Goal: Complete application form: Complete application form

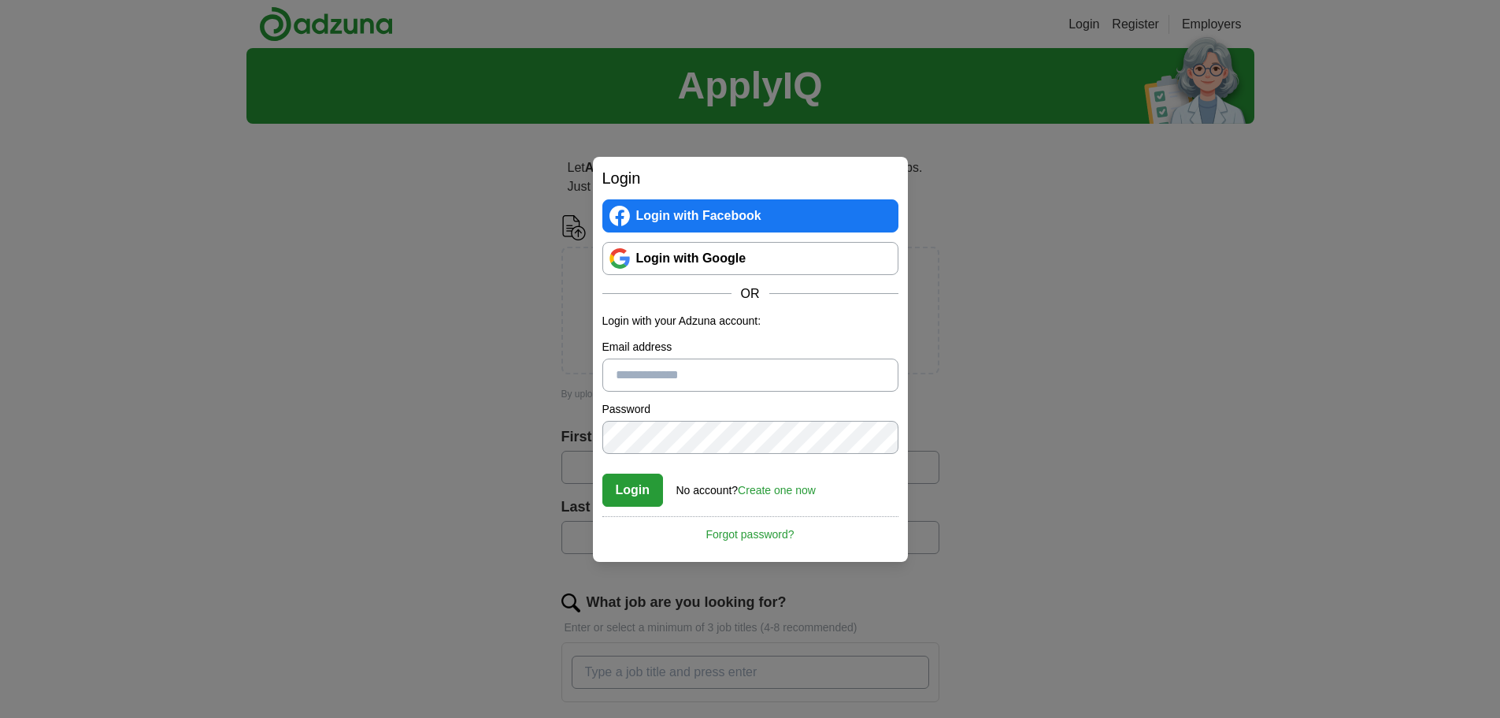
type input "**********"
click at [632, 491] on button "Login" at bounding box center [633, 489] width 61 height 33
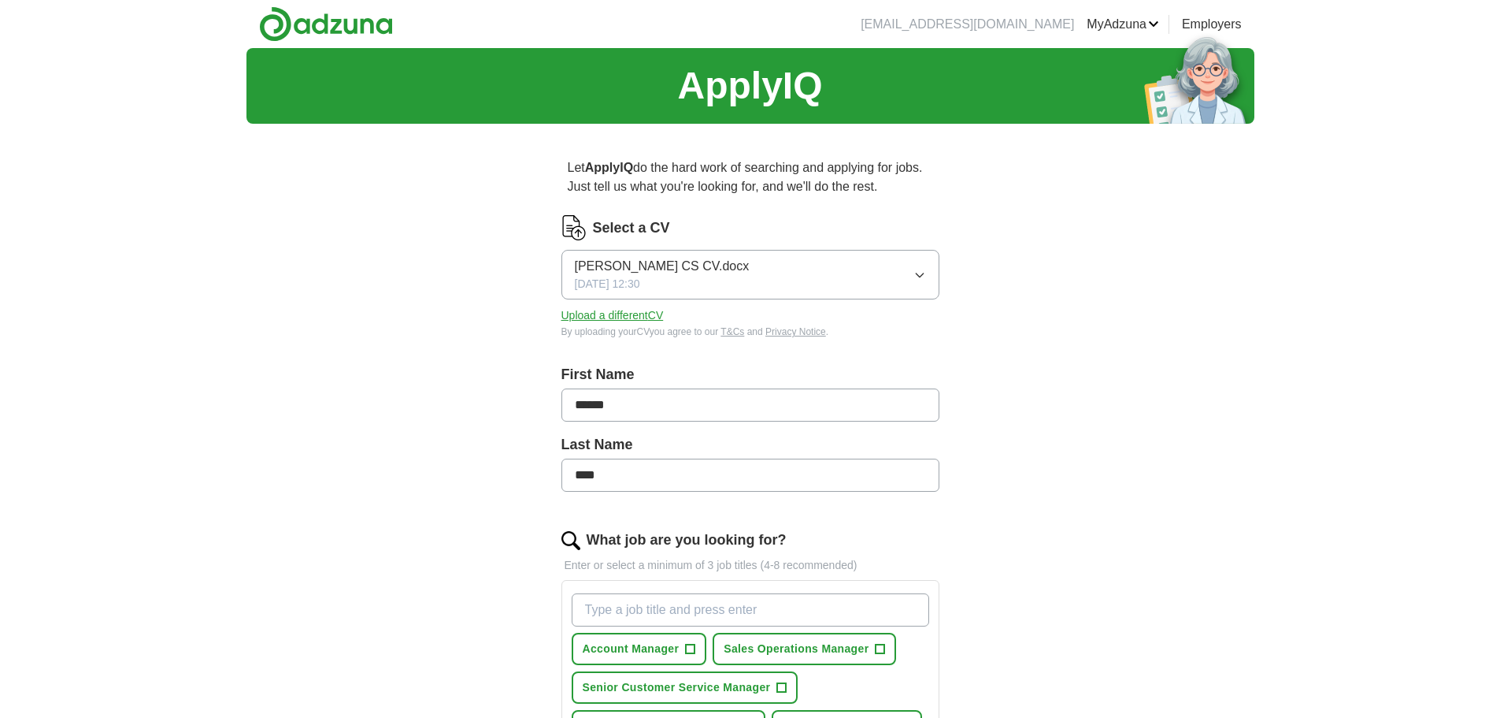
click at [592, 314] on button "Upload a different CV" at bounding box center [613, 315] width 102 height 17
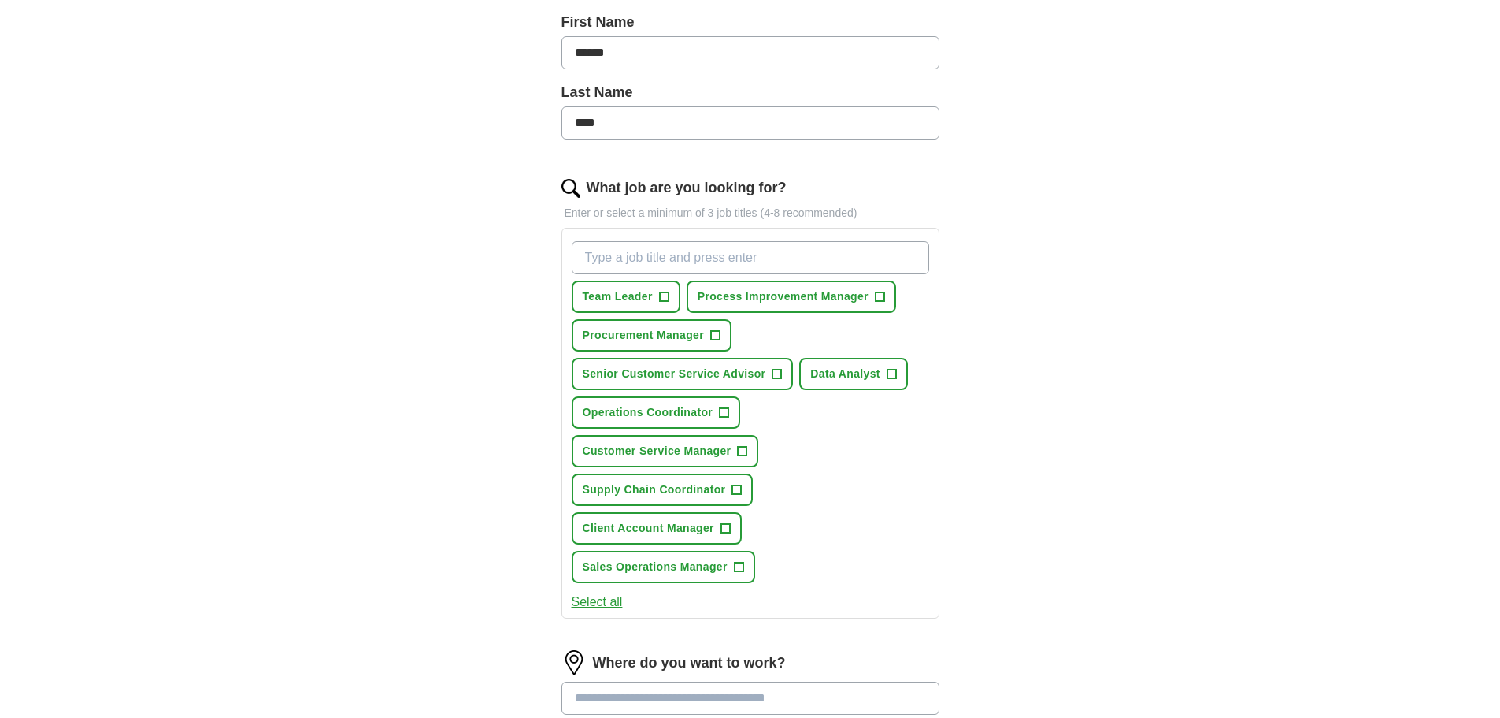
scroll to position [551, 0]
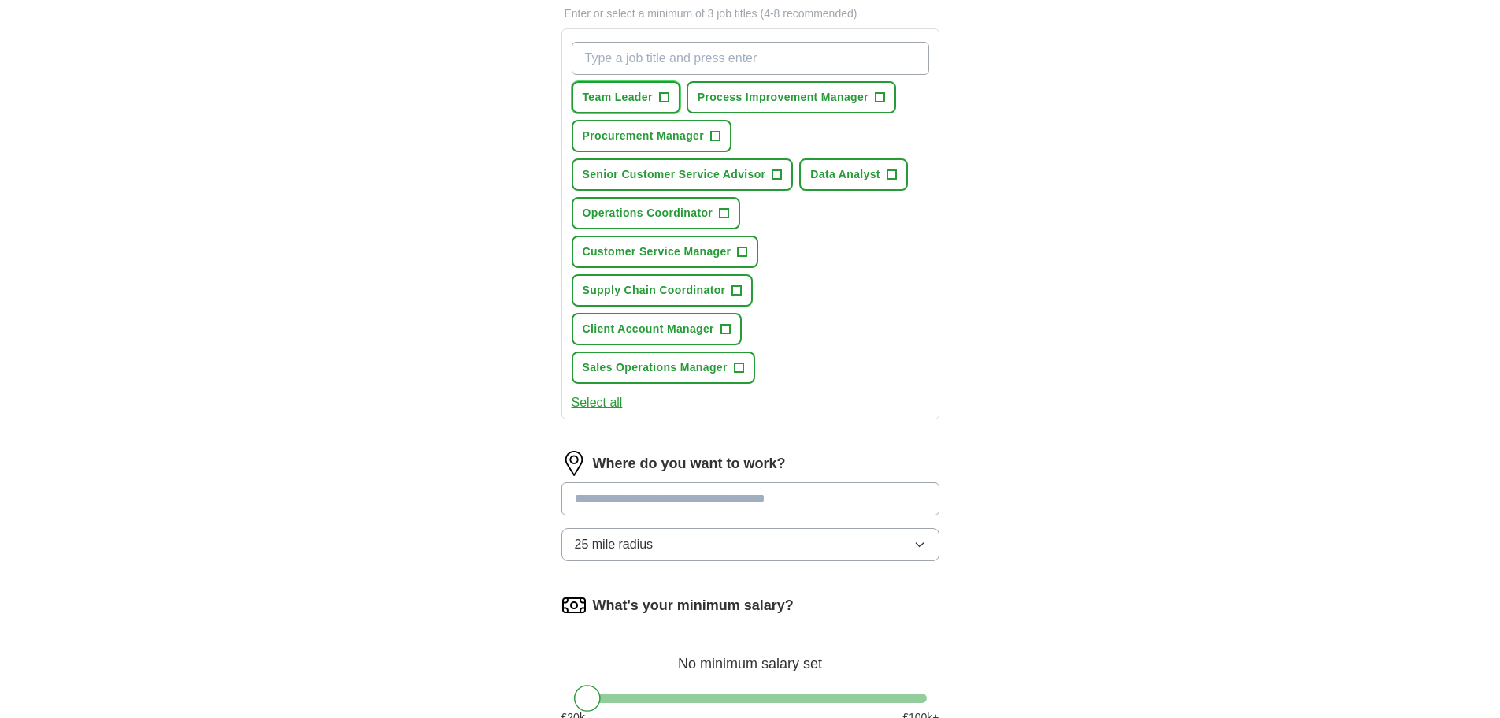
click at [659, 98] on span "+" at bounding box center [663, 97] width 9 height 13
click at [711, 130] on span "+" at bounding box center [714, 136] width 9 height 13
click at [774, 180] on span "+" at bounding box center [777, 175] width 9 height 13
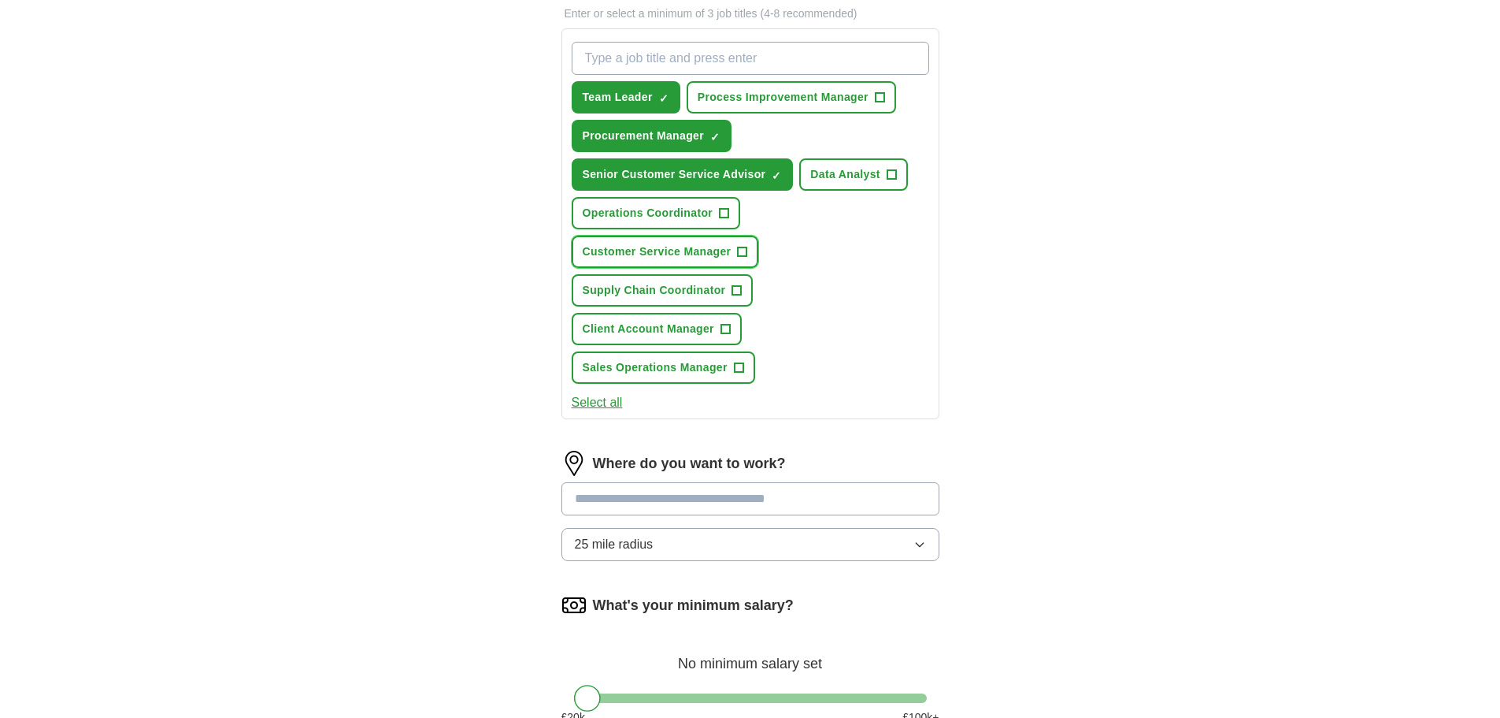
click at [738, 256] on span "+" at bounding box center [742, 252] width 9 height 13
click at [727, 365] on span "Sales Operations Manager" at bounding box center [655, 367] width 145 height 17
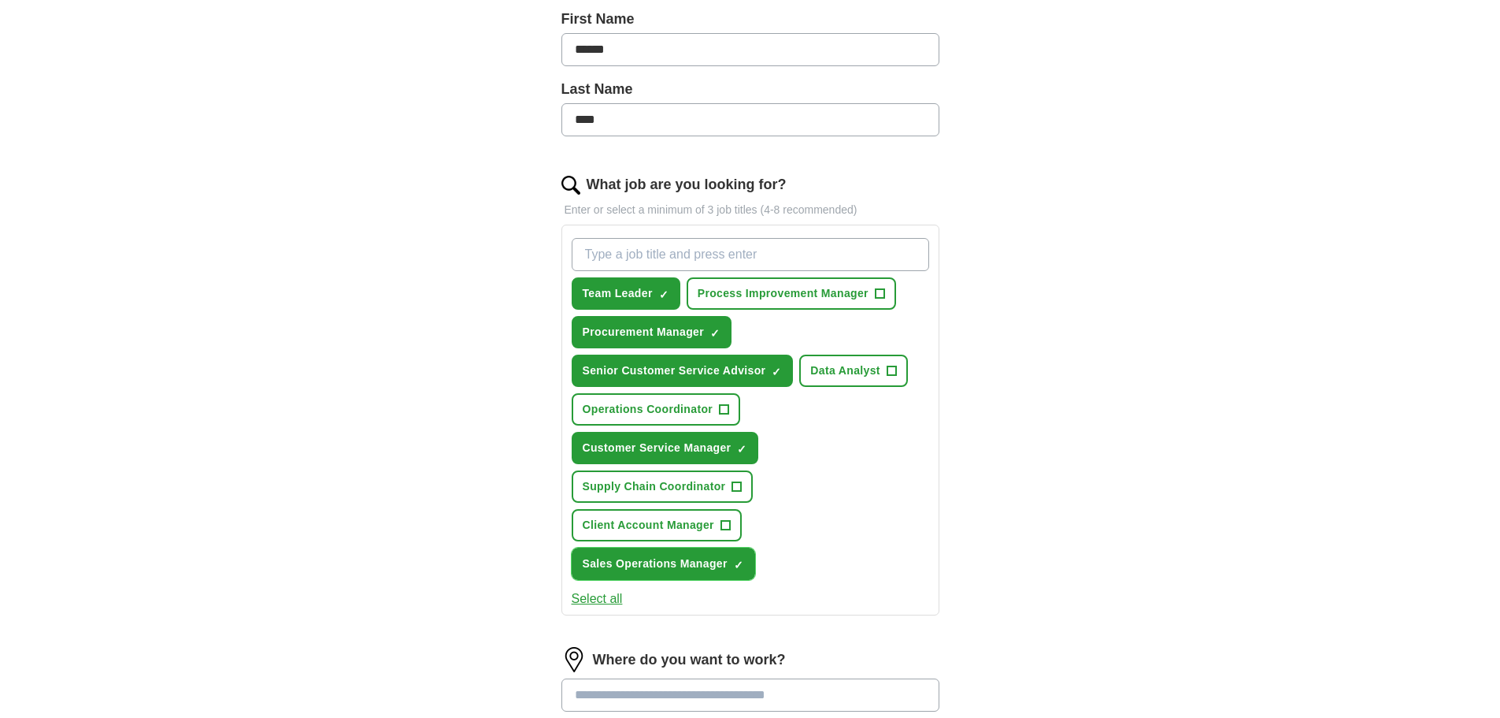
scroll to position [394, 0]
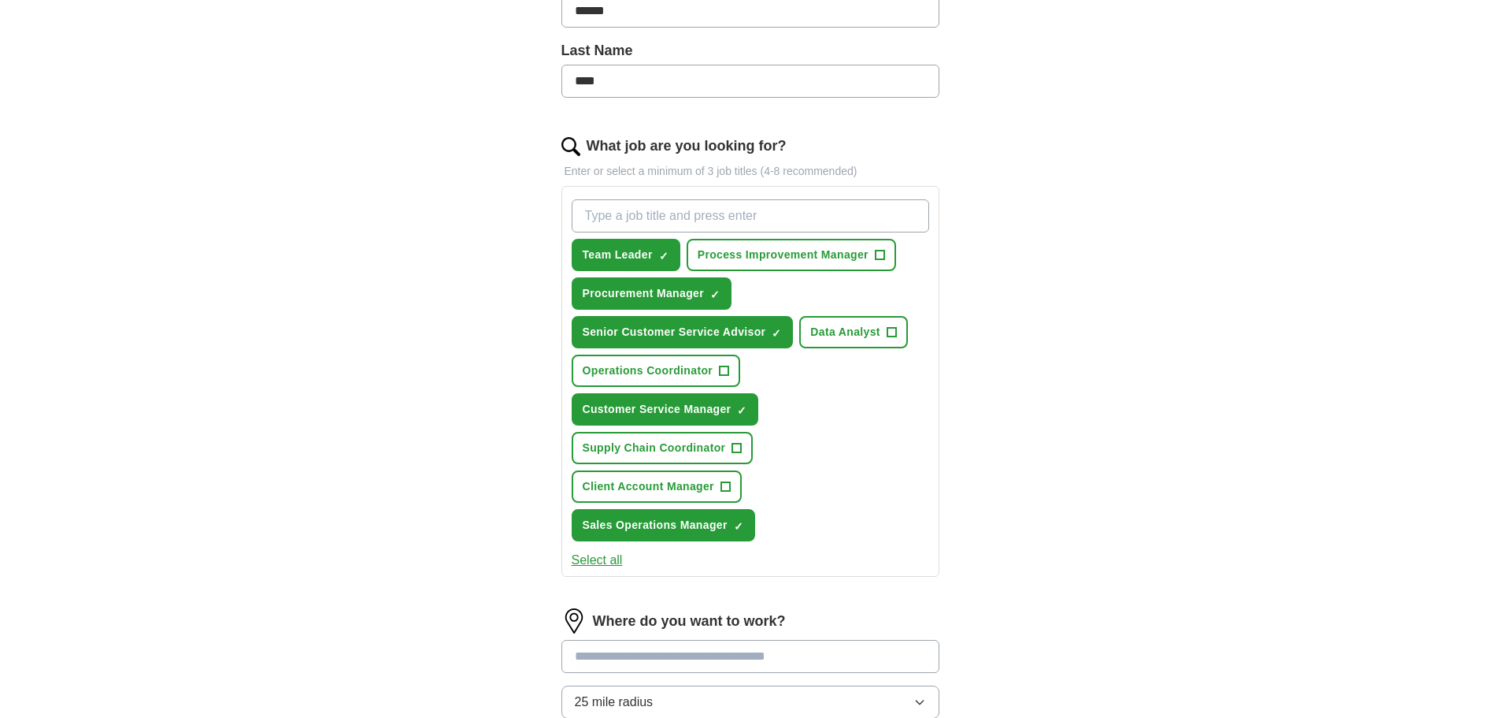
click at [677, 213] on input "What job are you looking for?" at bounding box center [751, 215] width 358 height 33
type input "procurement"
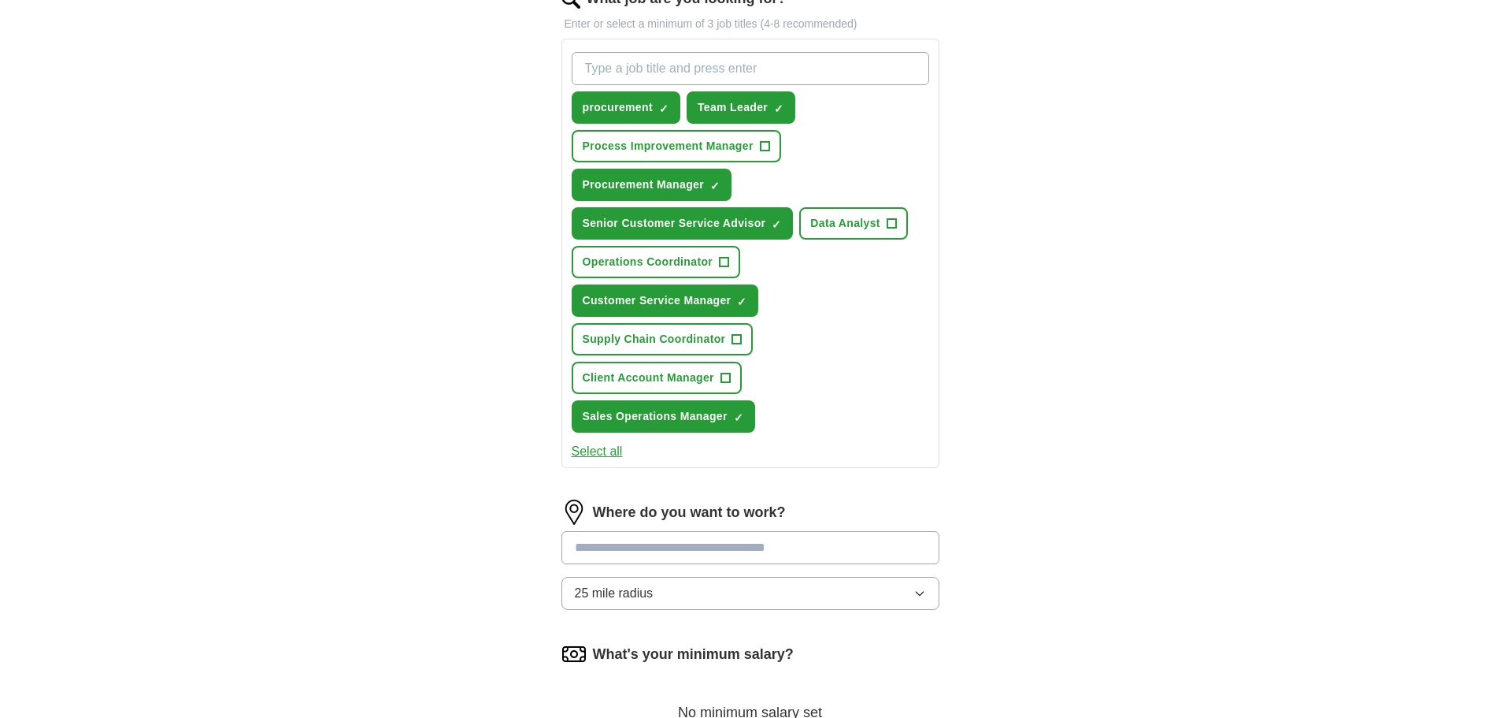
scroll to position [551, 0]
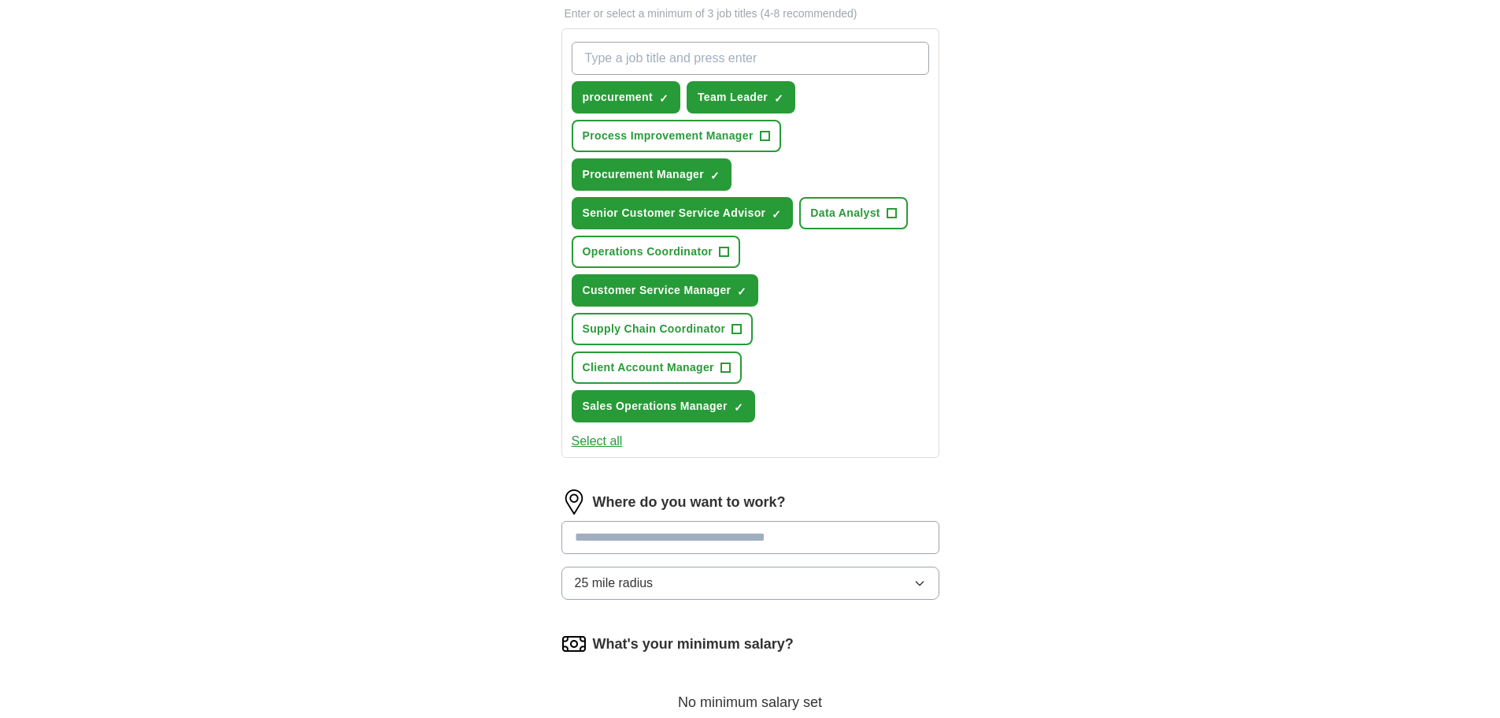
click at [768, 523] on input at bounding box center [751, 537] width 378 height 33
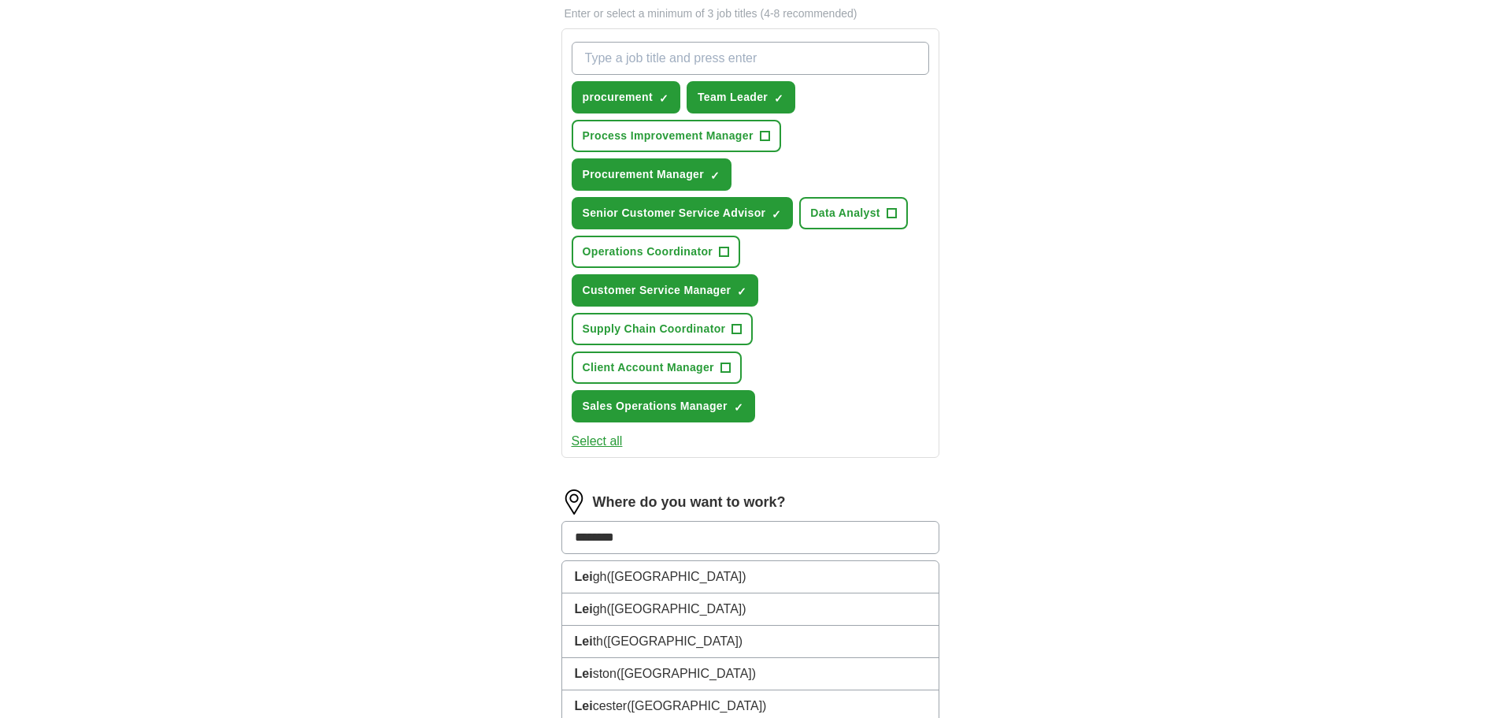
type input "*********"
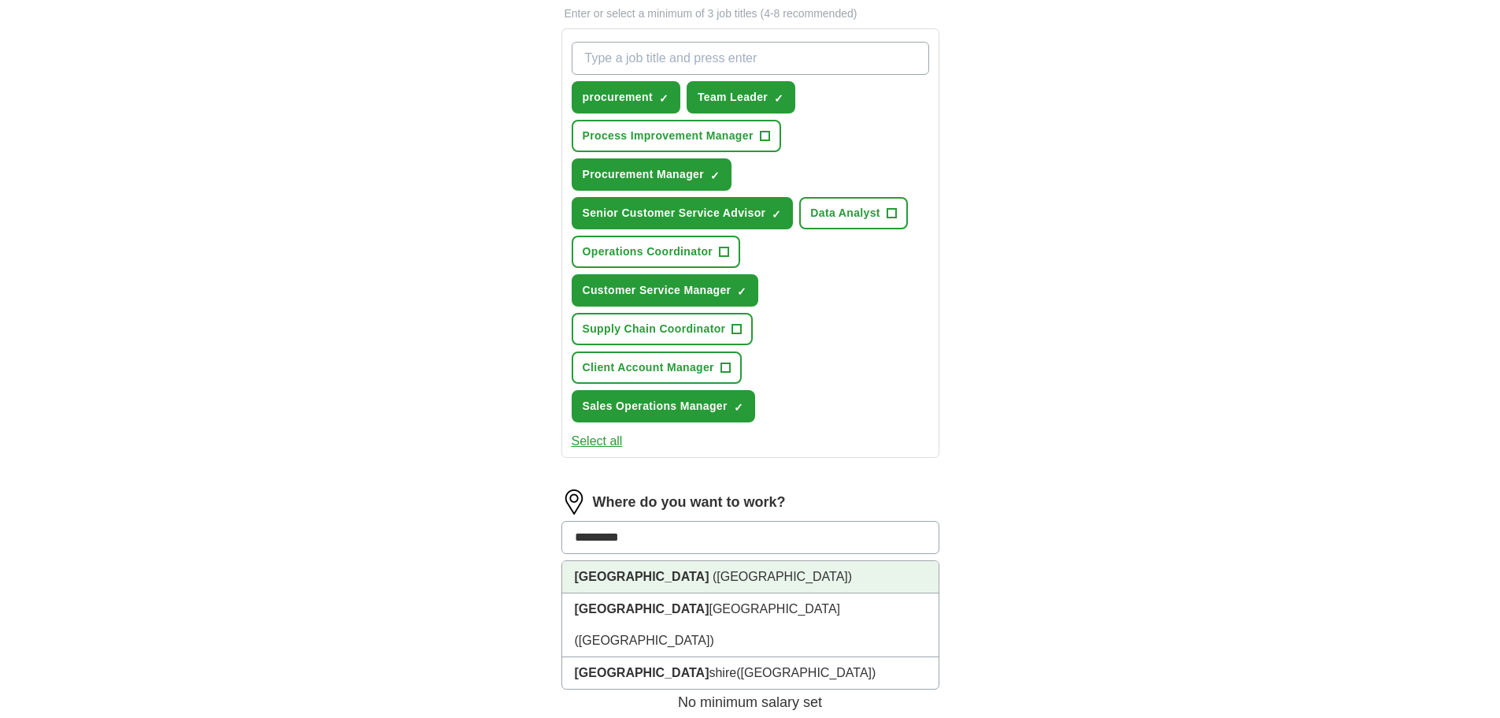
click at [713, 571] on span "([GEOGRAPHIC_DATA])" at bounding box center [782, 575] width 139 height 13
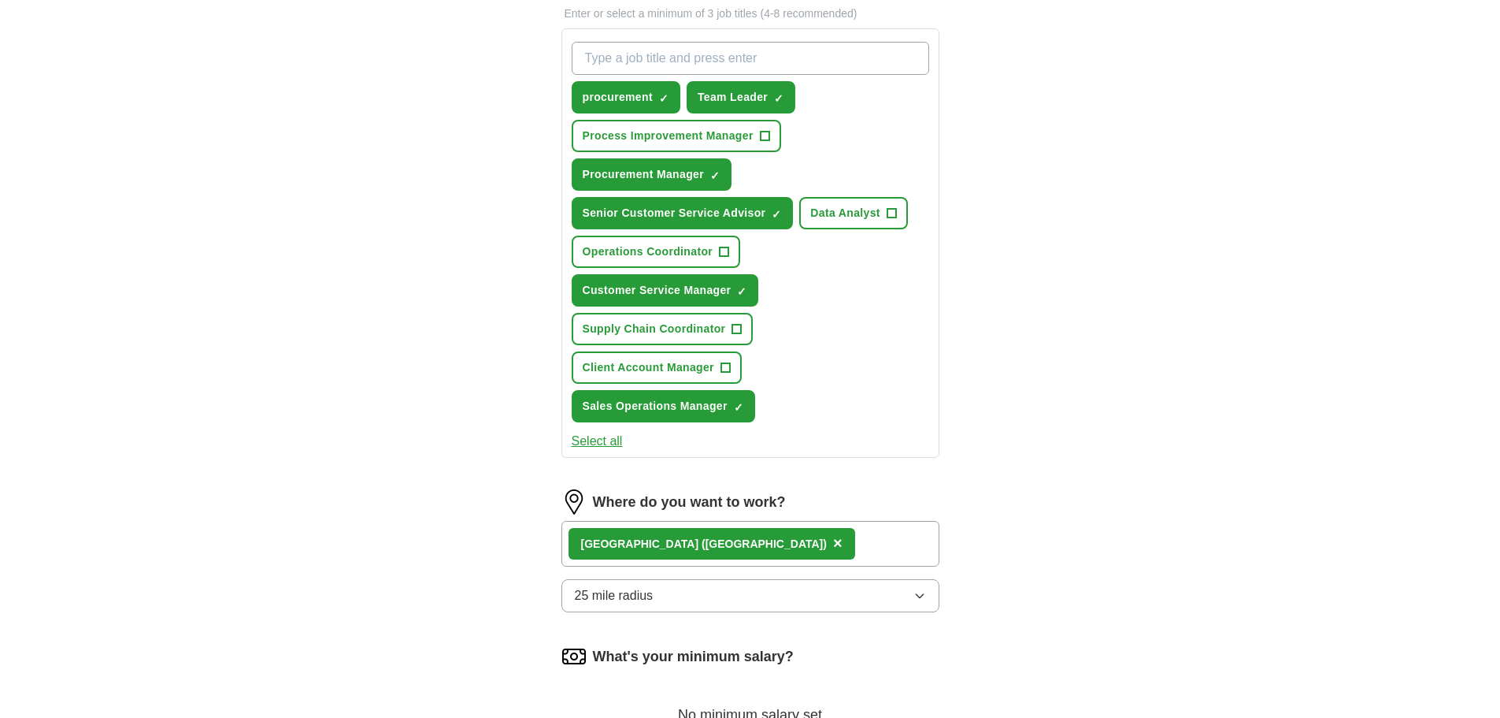
click at [692, 588] on button "25 mile radius" at bounding box center [751, 595] width 378 height 33
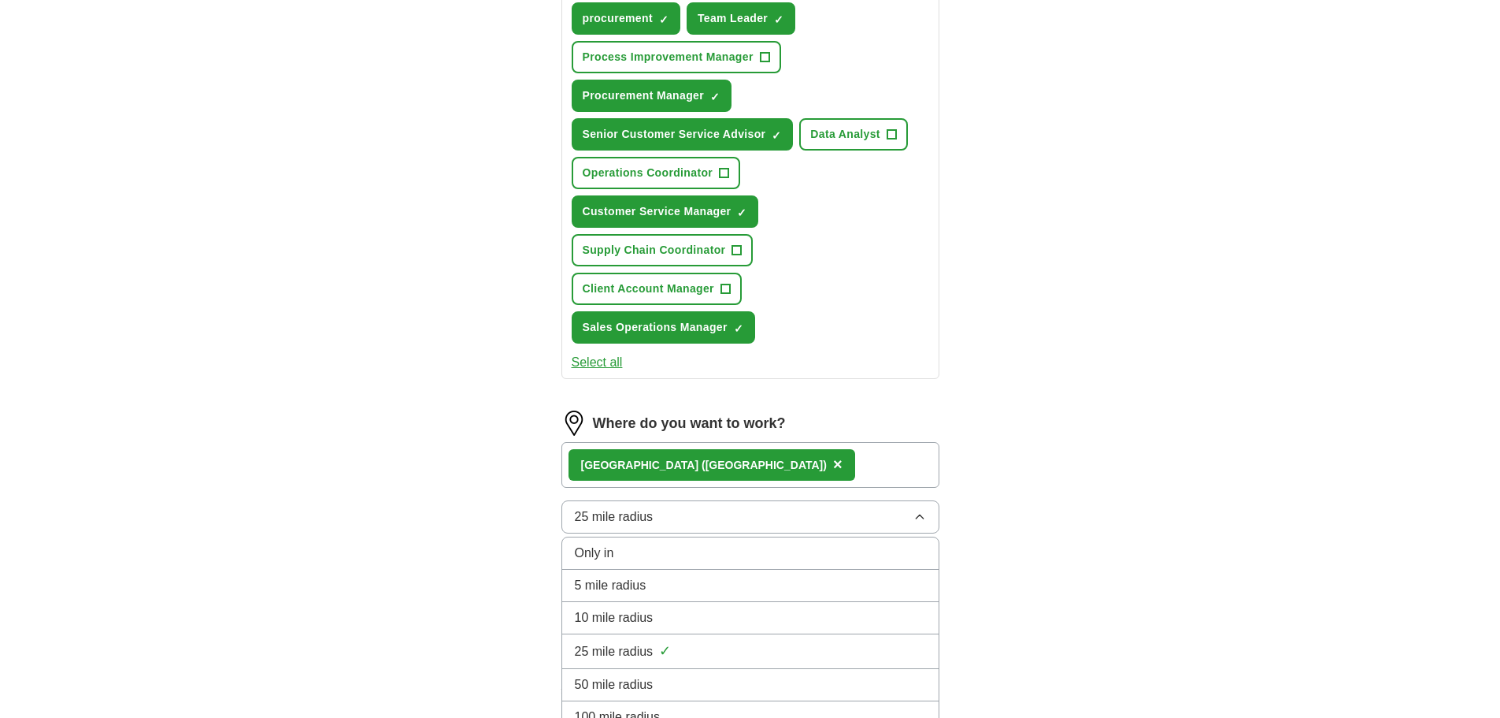
scroll to position [709, 0]
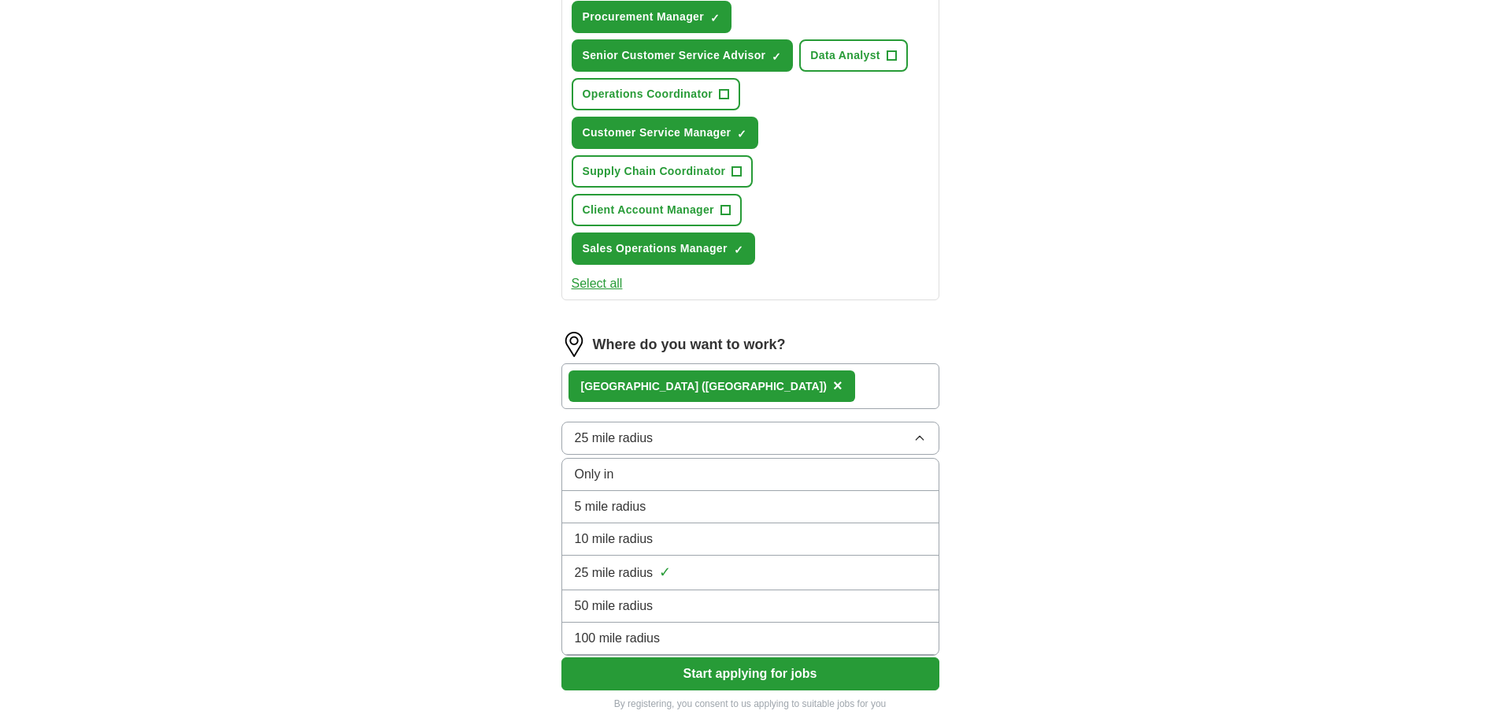
click at [682, 539] on div "10 mile radius" at bounding box center [750, 538] width 351 height 19
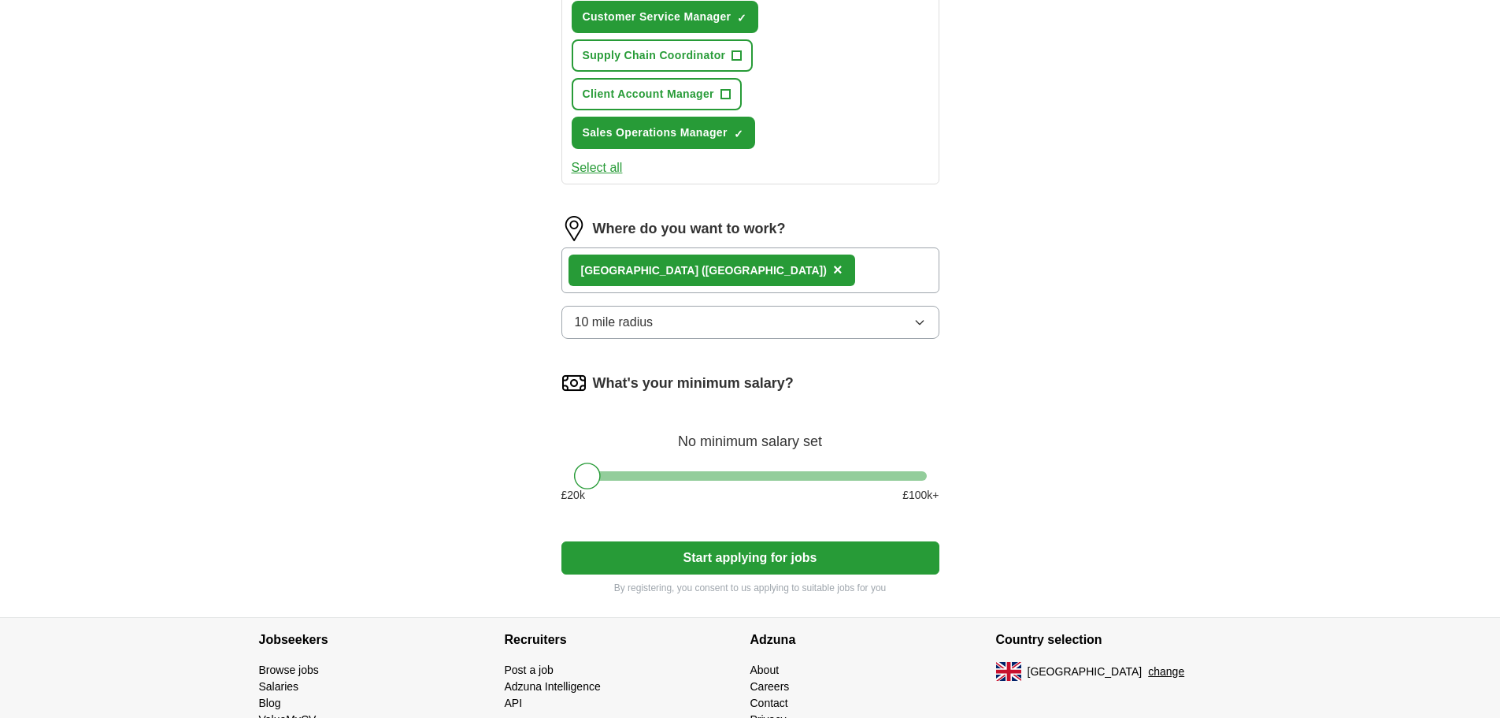
scroll to position [866, 0]
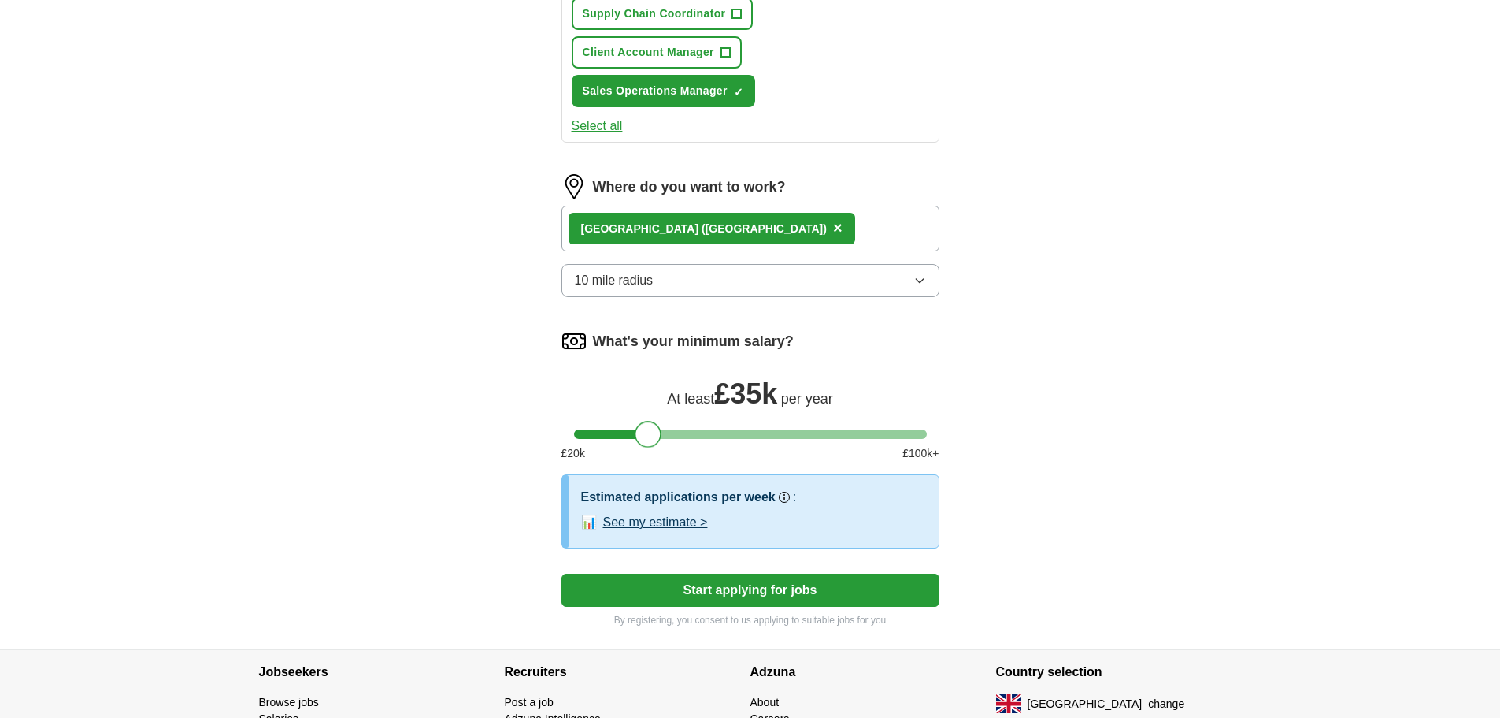
drag, startPoint x: 588, startPoint y: 435, endPoint x: 650, endPoint y: 446, distance: 63.2
click at [650, 446] on div at bounding box center [648, 434] width 27 height 27
click at [652, 521] on button "See my estimate >" at bounding box center [655, 522] width 105 height 19
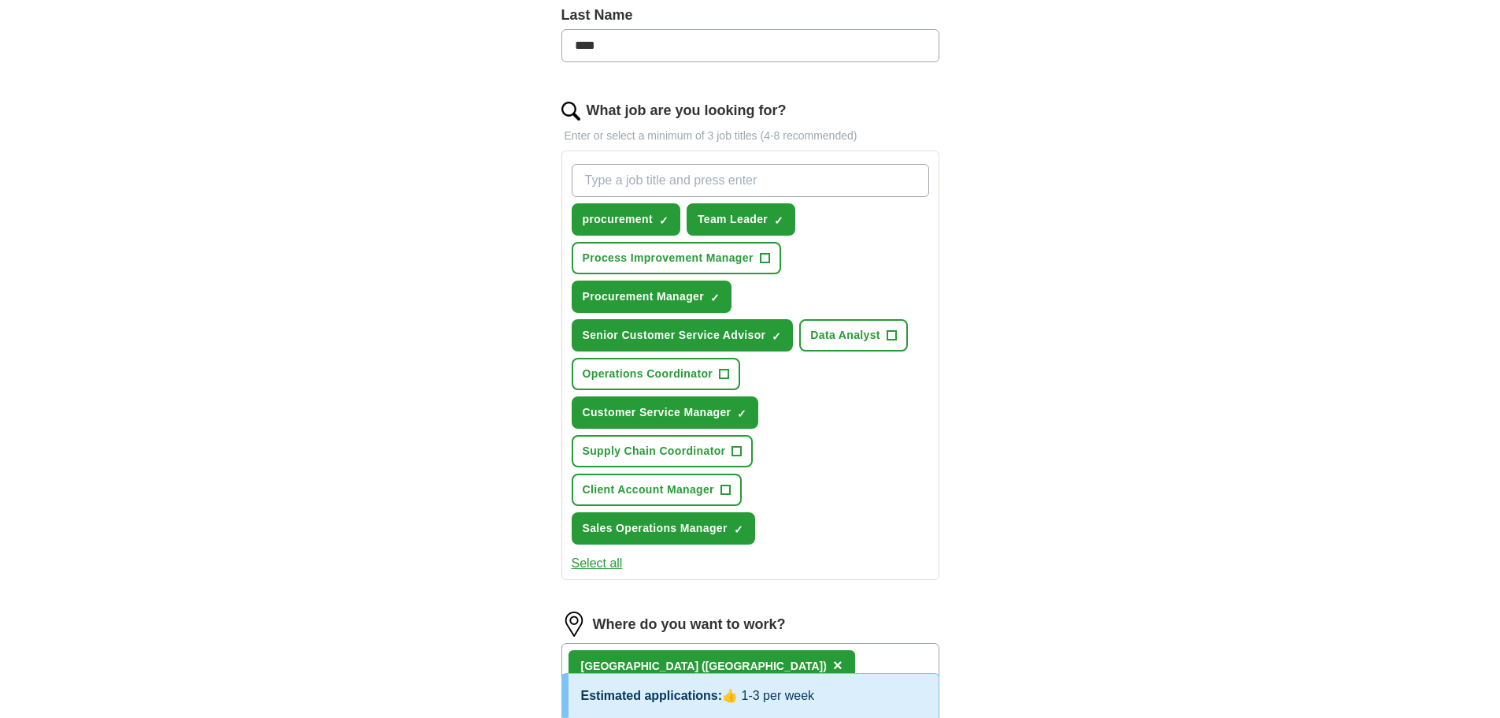
scroll to position [394, 0]
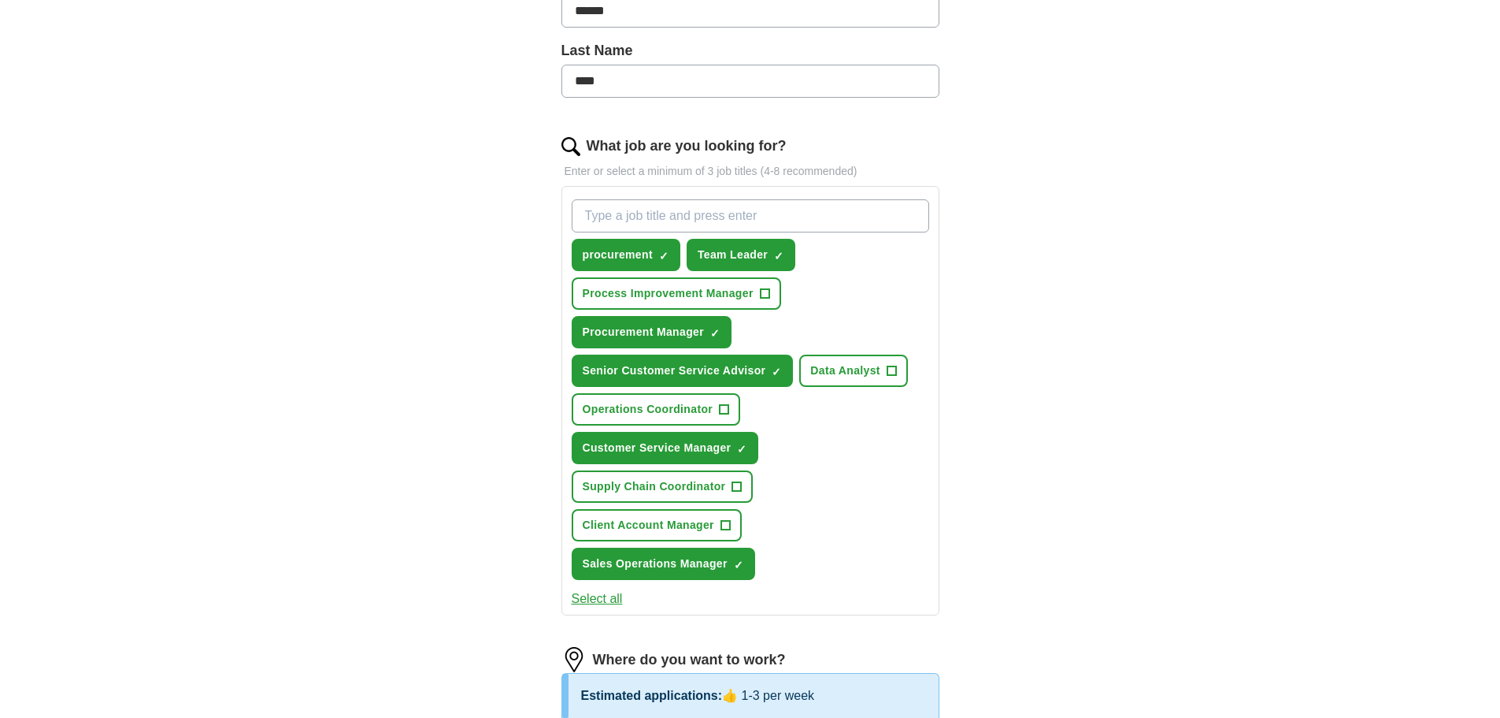
click at [621, 223] on input "What job are you looking for?" at bounding box center [751, 215] width 358 height 33
type input "sales"
type input "c"
type input "civil service"
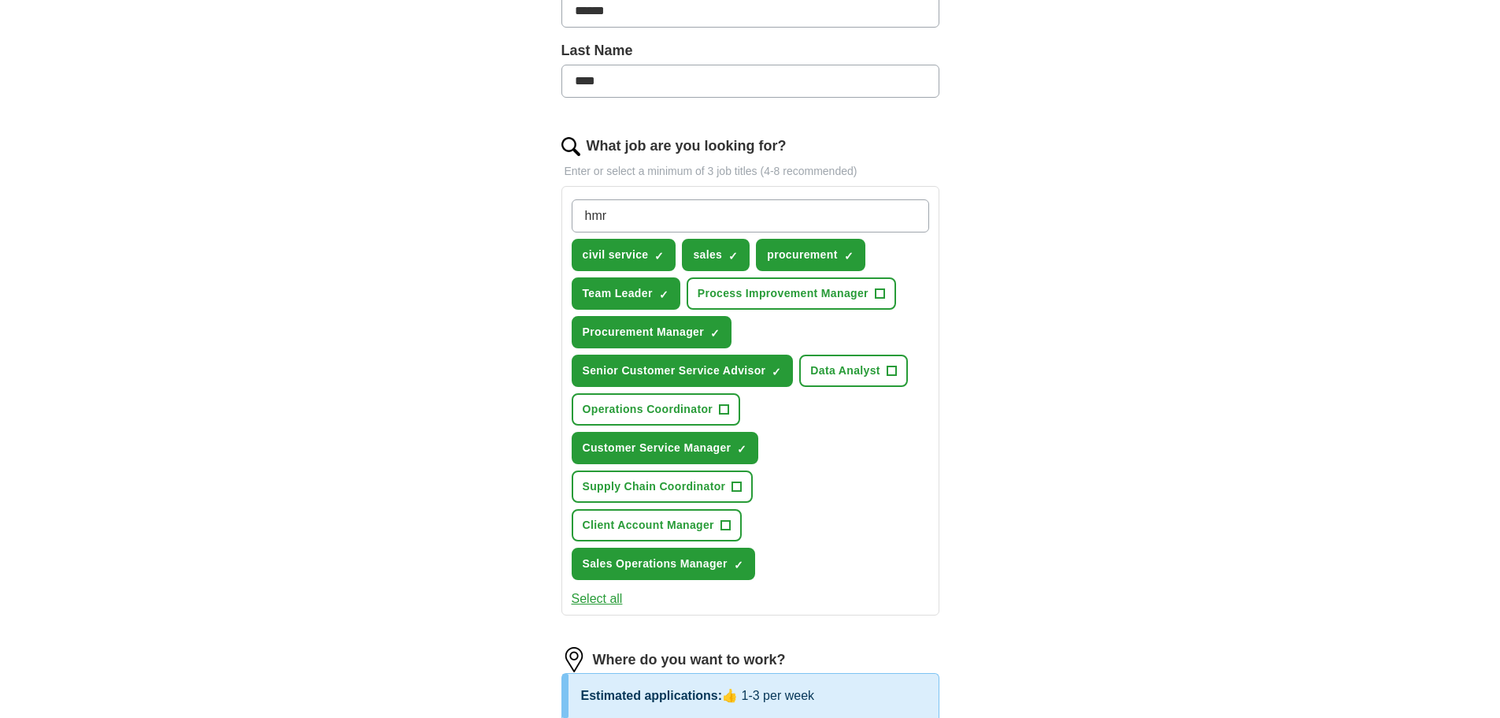
type input "hmrc"
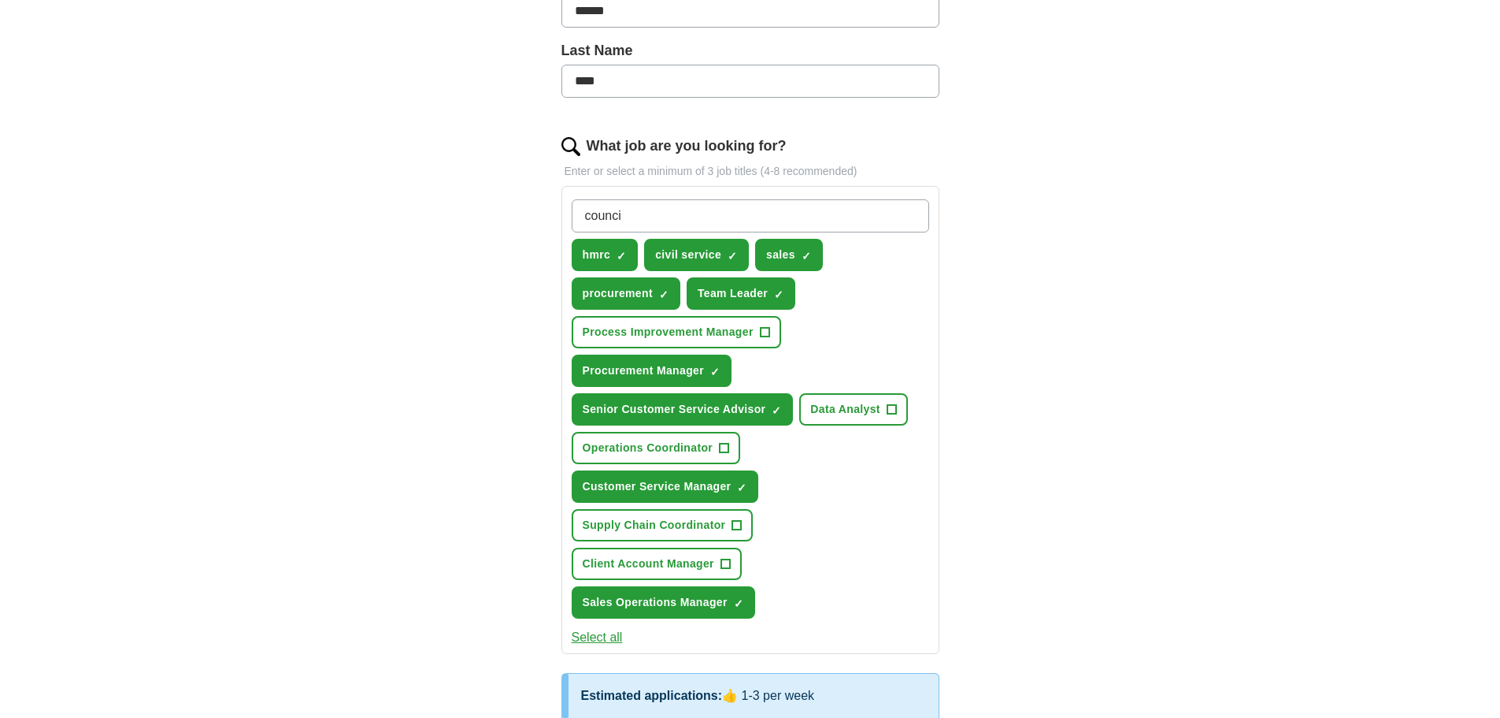
type input "council"
type input "customer service"
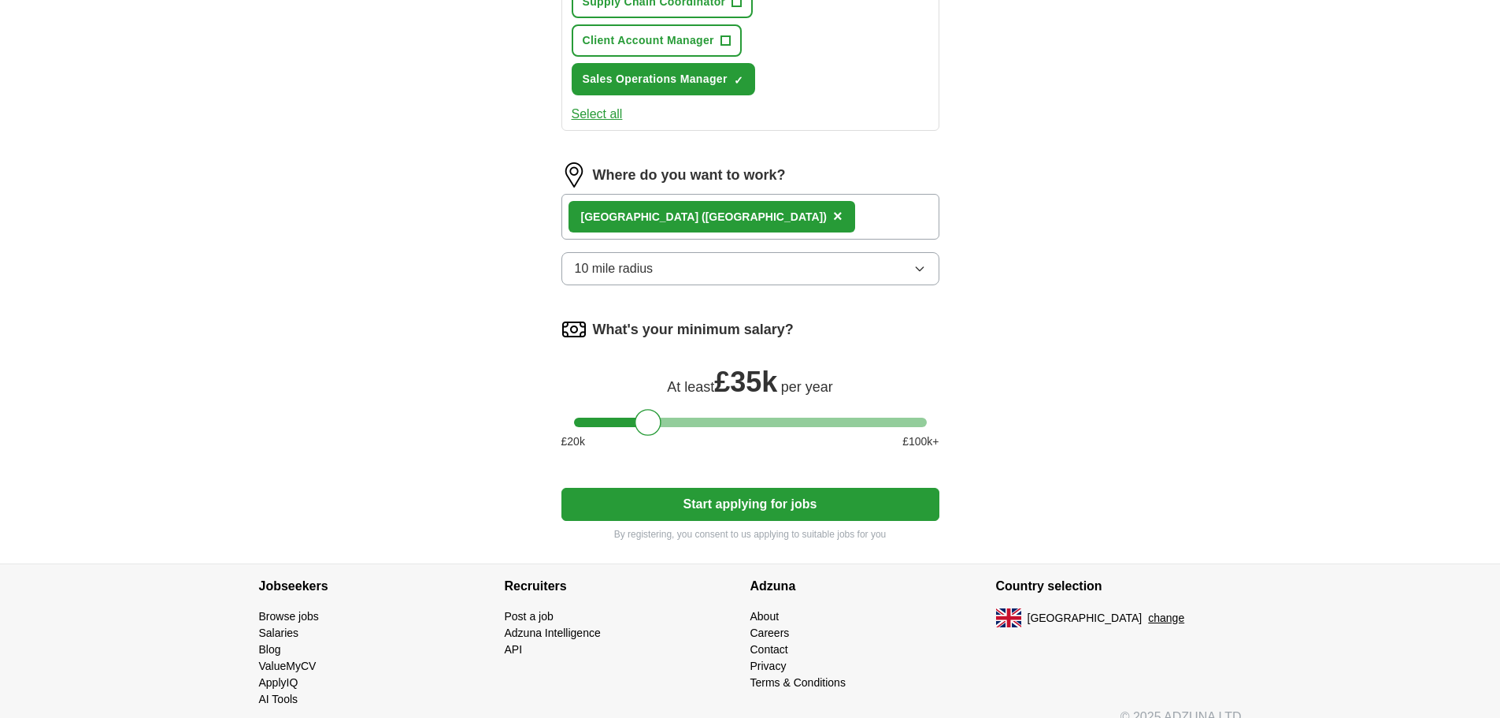
scroll to position [938, 0]
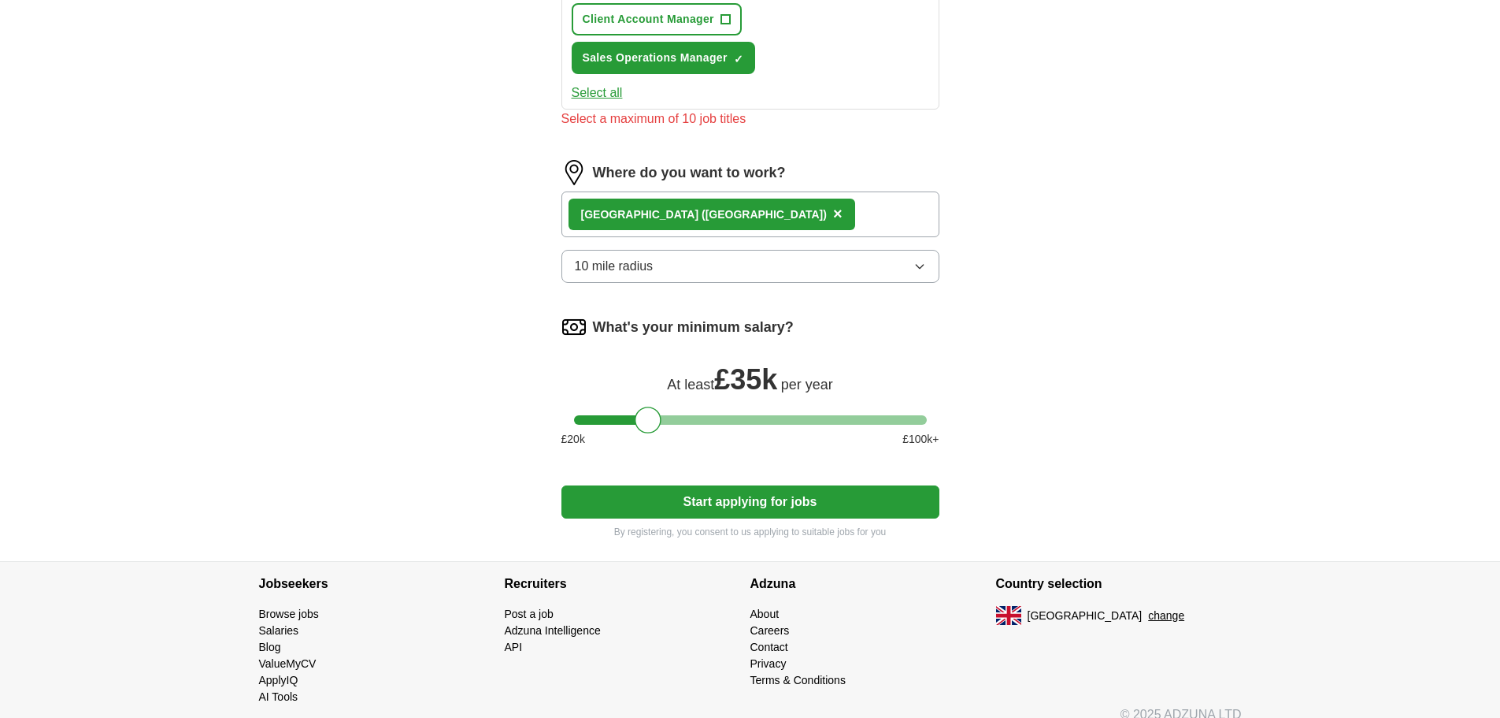
click at [740, 492] on button "Start applying for jobs" at bounding box center [751, 501] width 378 height 33
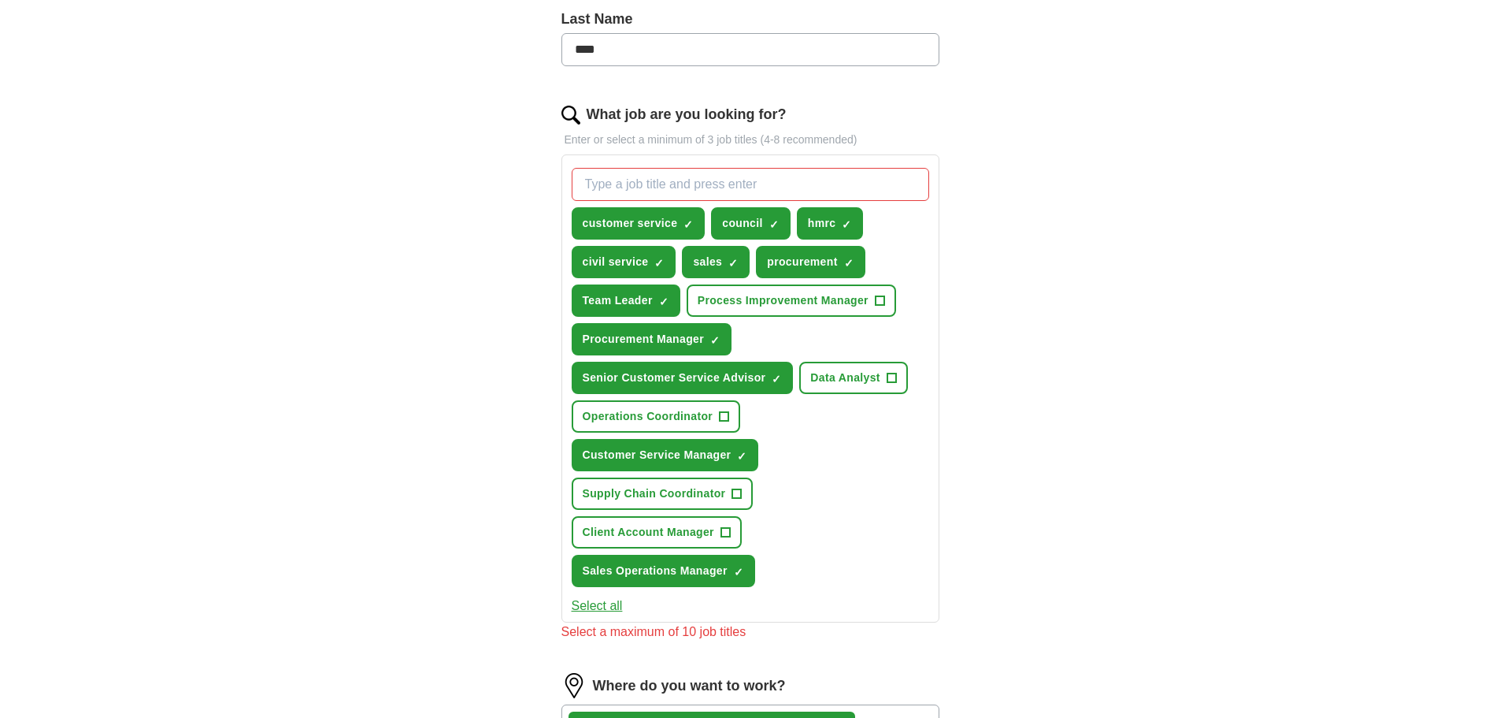
scroll to position [387, 0]
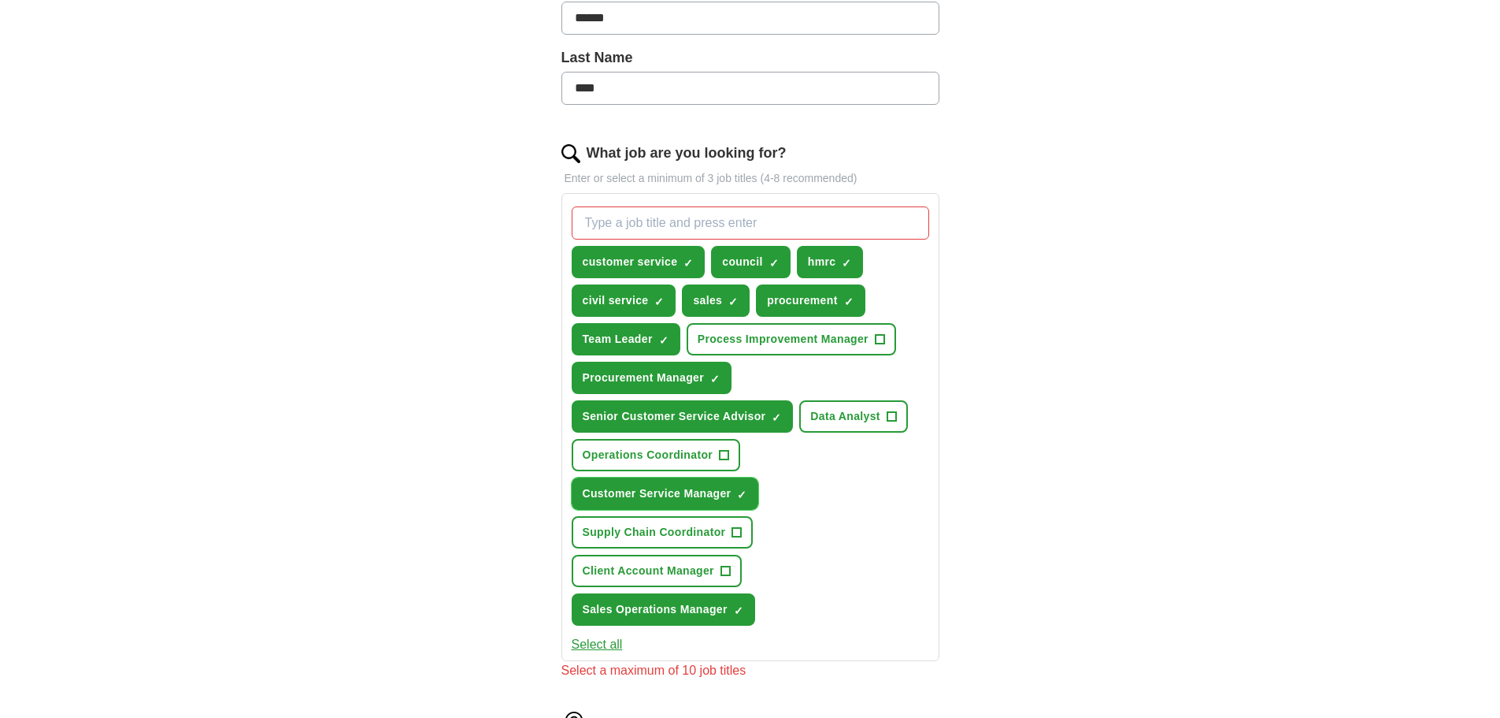
click at [0, 0] on span "×" at bounding box center [0, 0] width 0 height 0
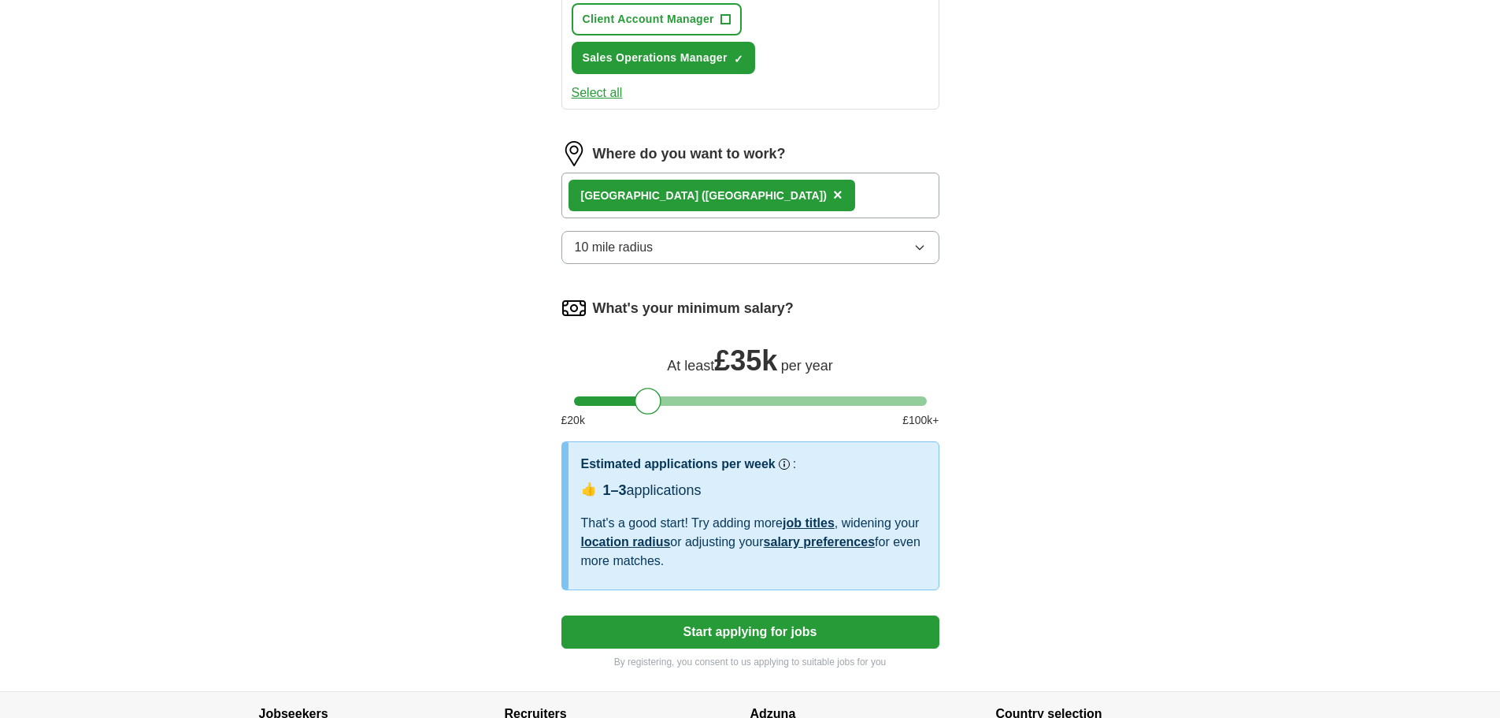
scroll to position [1017, 0]
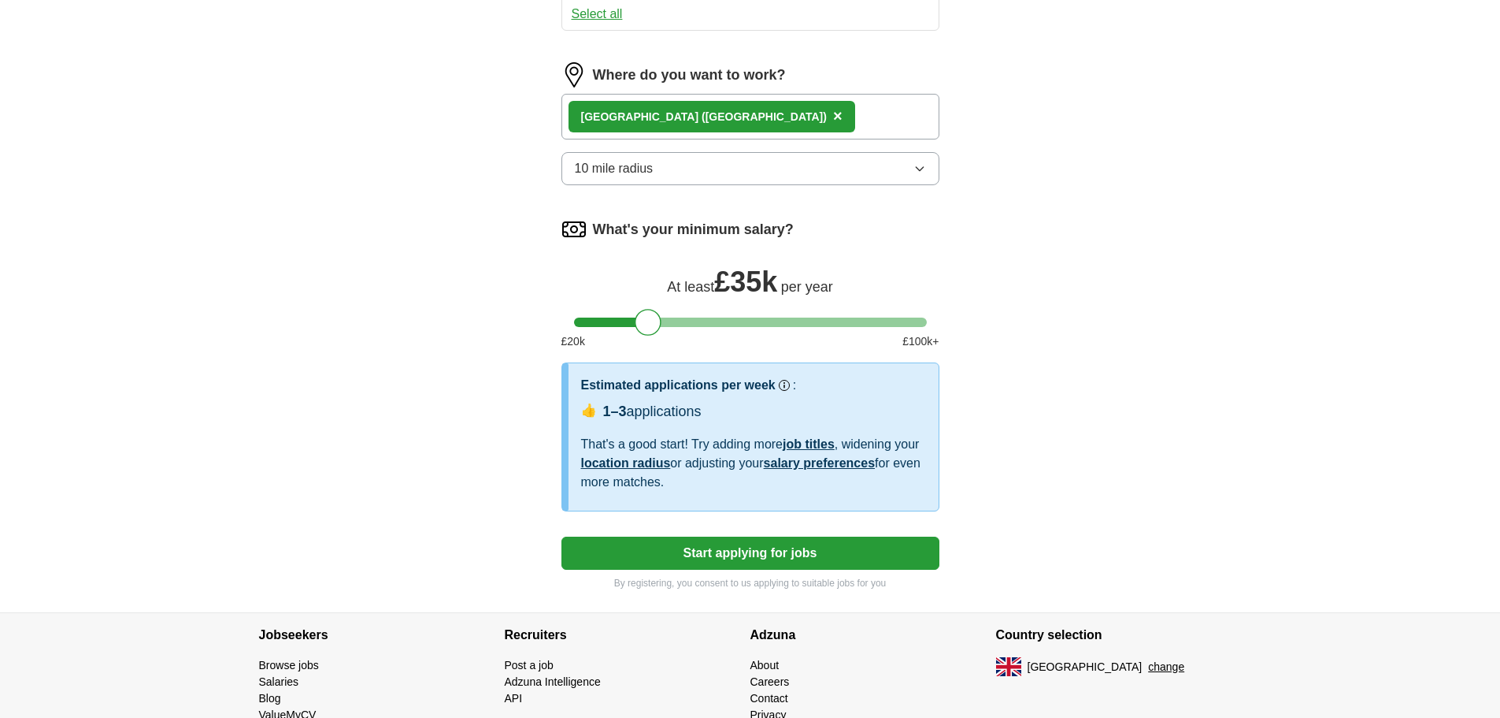
click at [725, 554] on button "Start applying for jobs" at bounding box center [751, 552] width 378 height 33
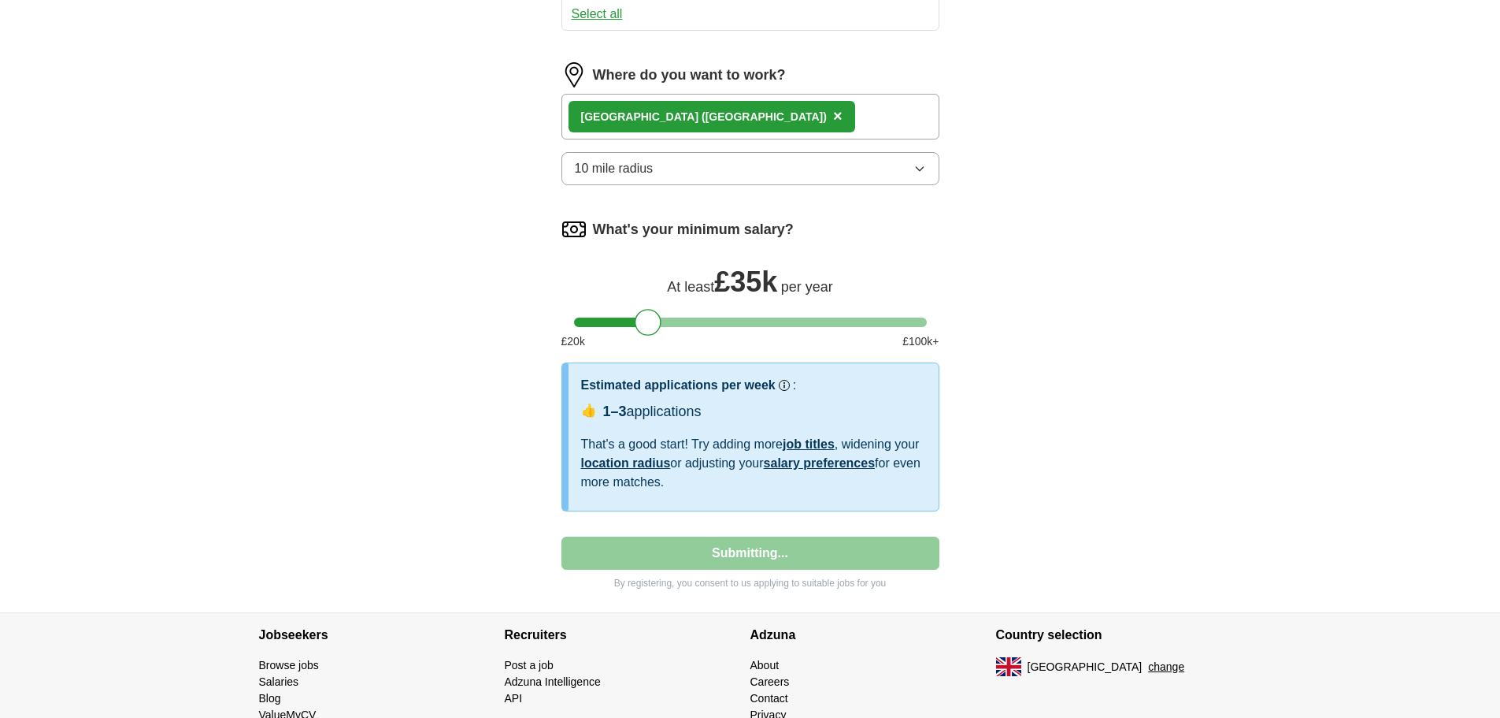
select select "**"
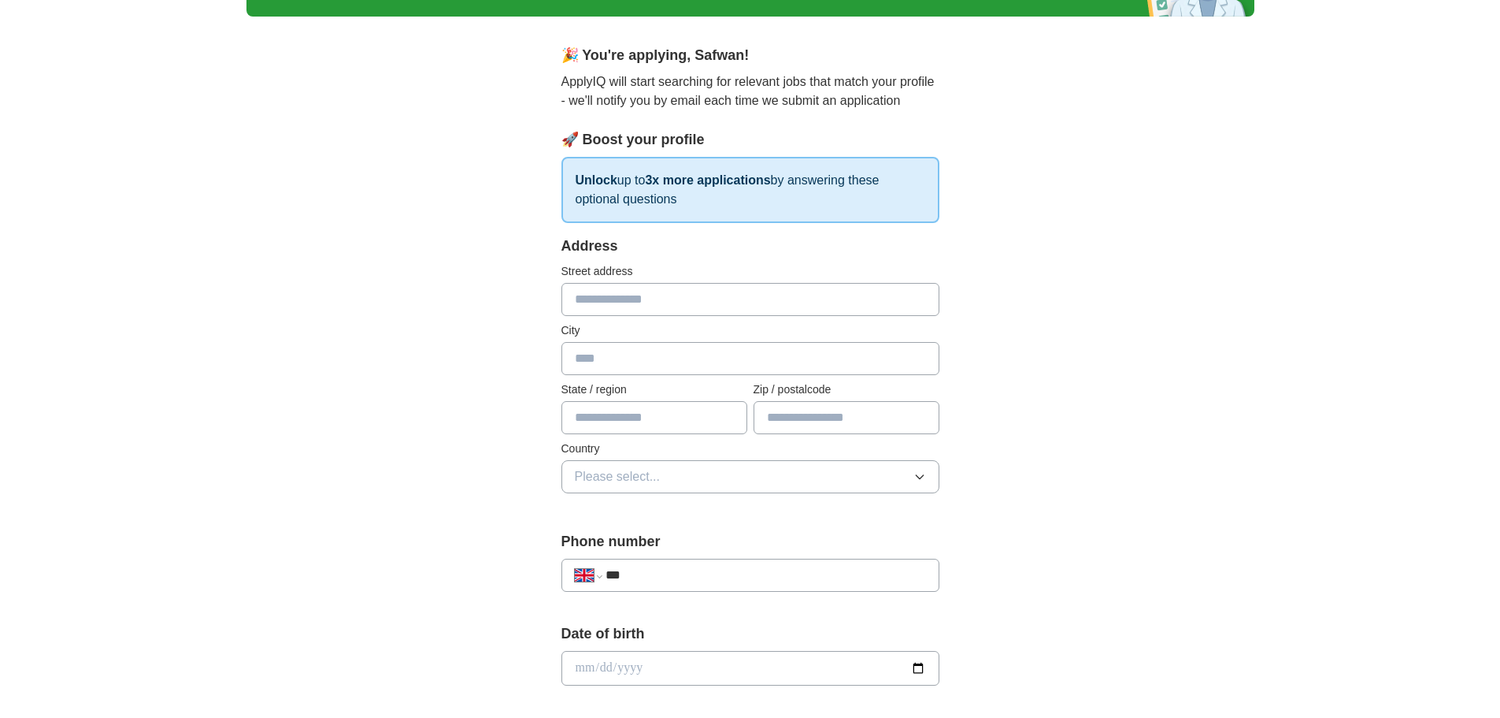
scroll to position [0, 0]
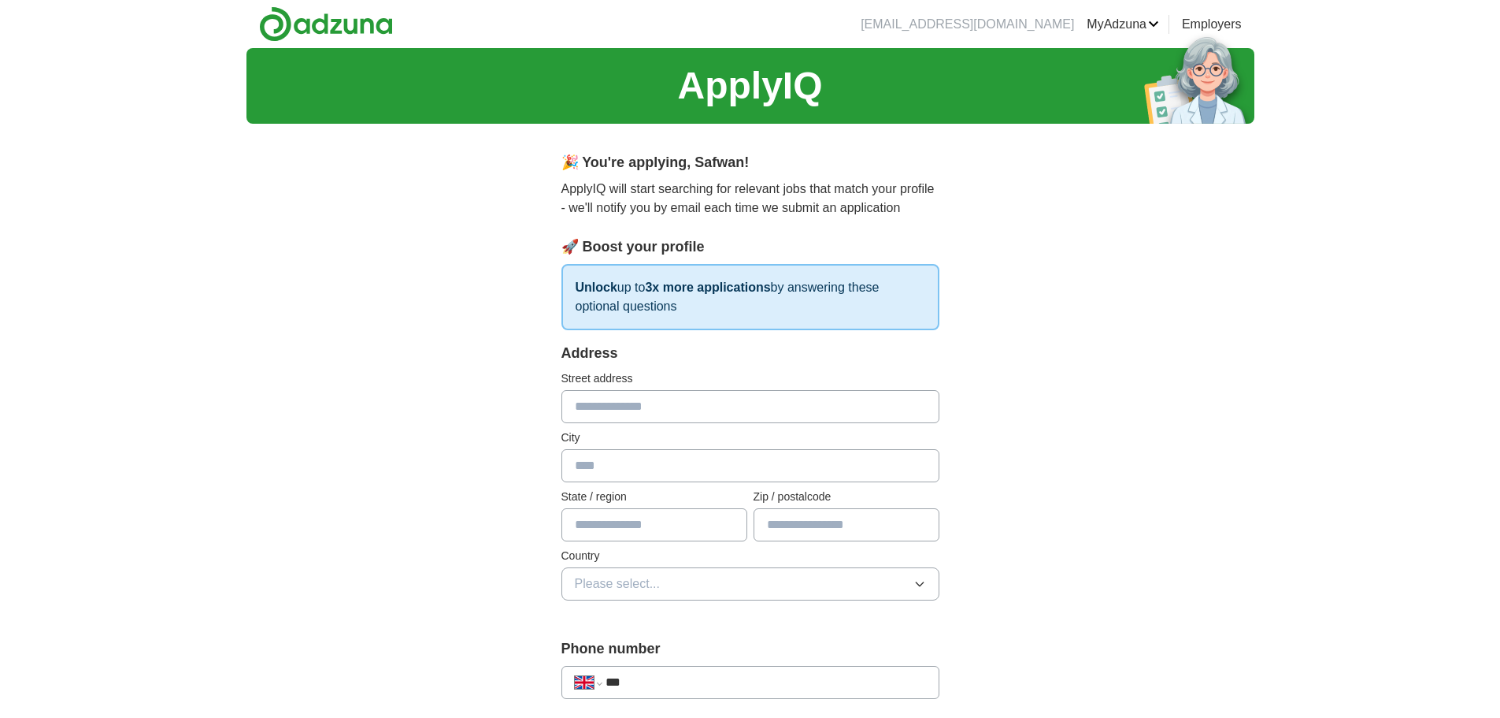
click at [655, 396] on input "text" at bounding box center [751, 406] width 378 height 33
type input "**********"
type input "*********"
type input "*******"
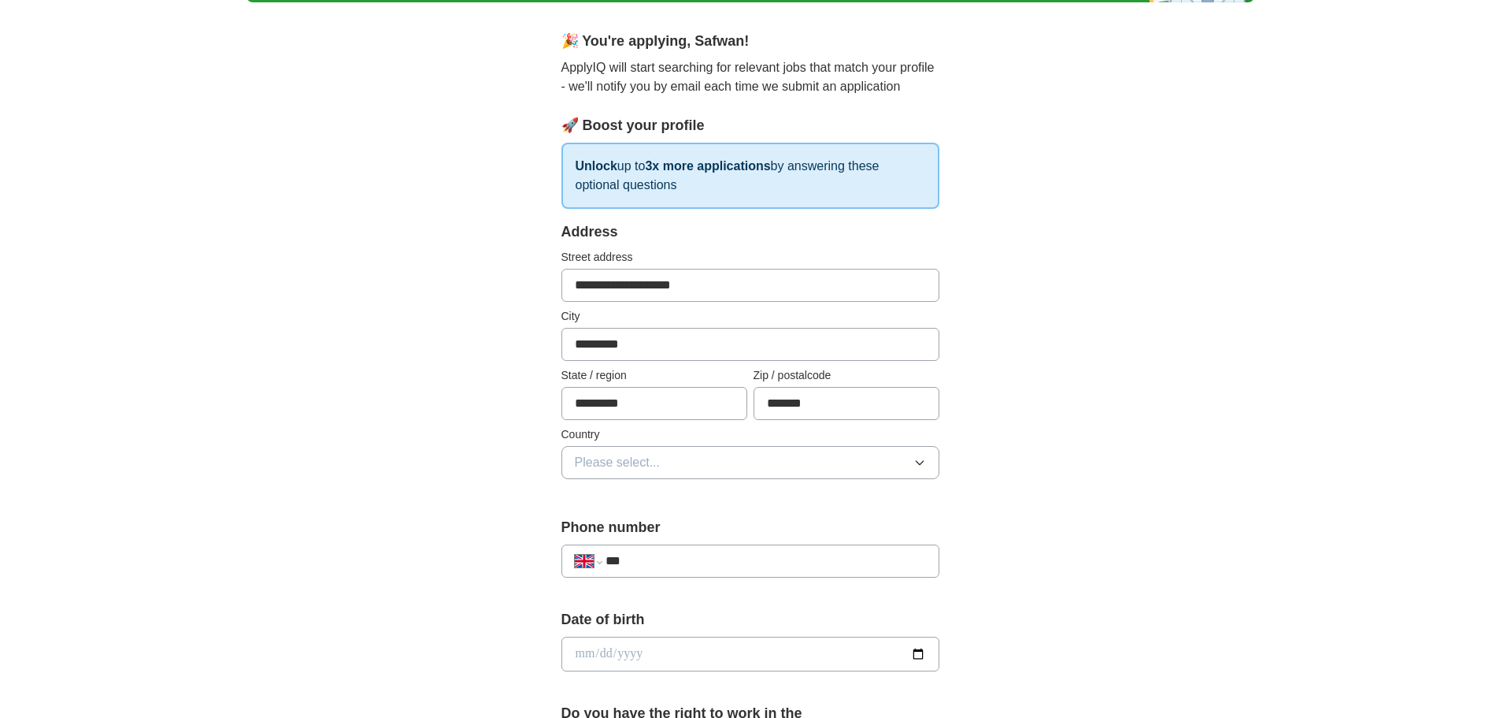
scroll to position [158, 0]
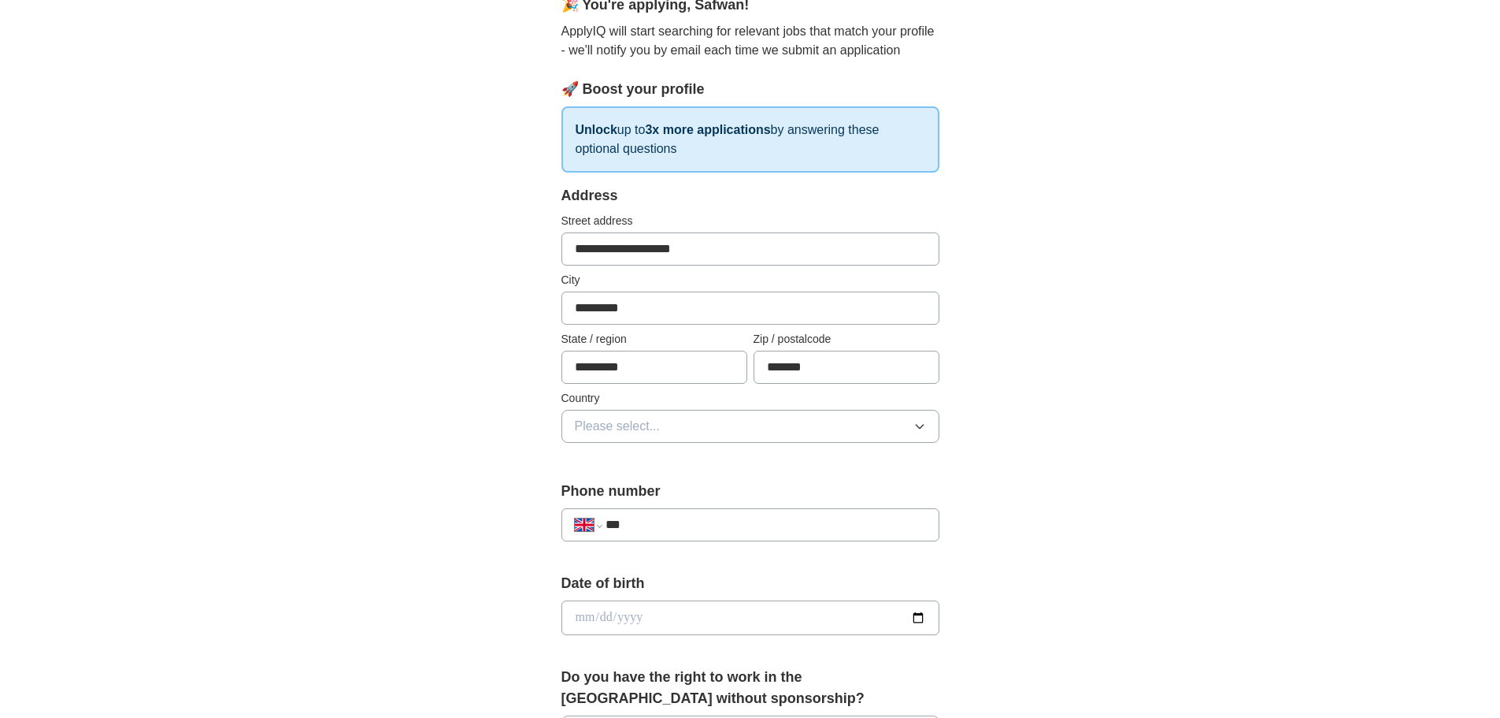
click at [593, 420] on span "Please select..." at bounding box center [618, 426] width 86 height 19
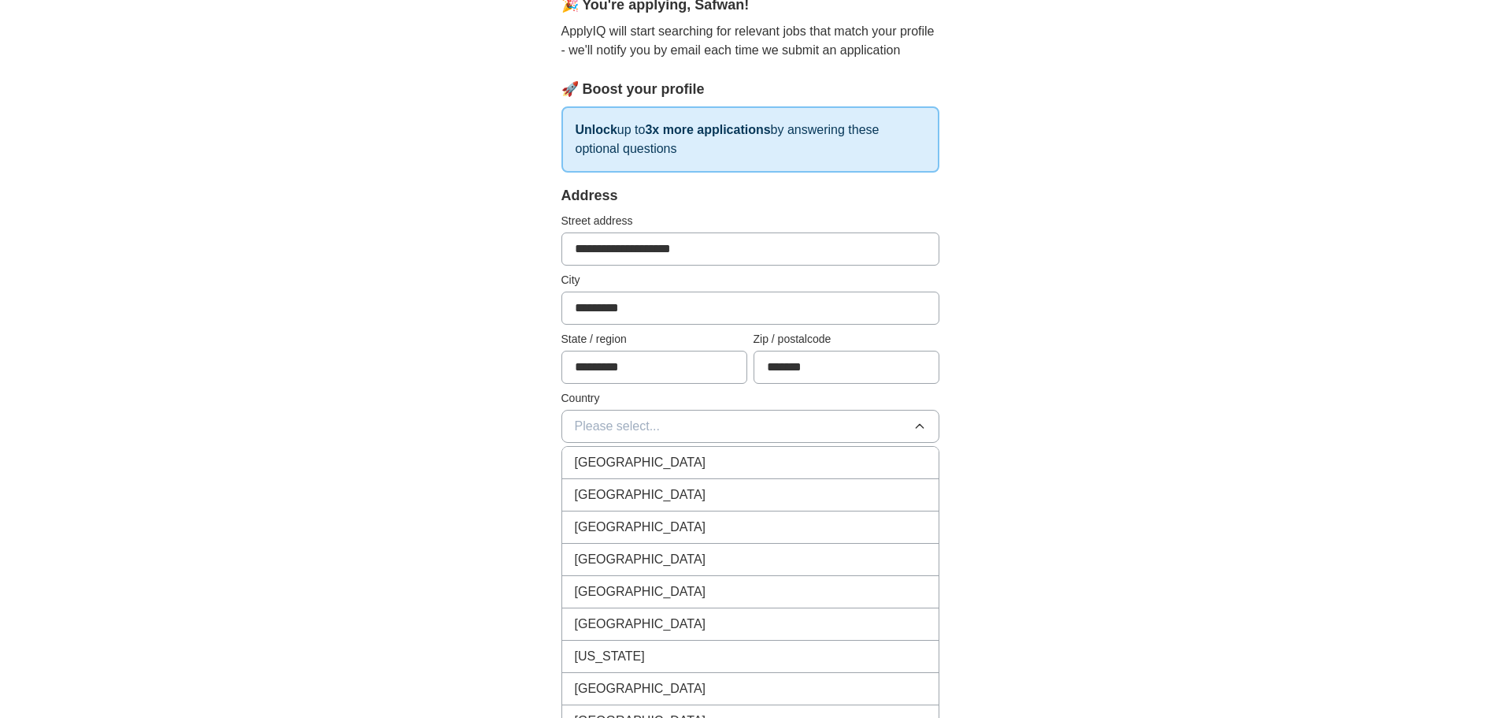
click at [620, 456] on span "[GEOGRAPHIC_DATA]" at bounding box center [641, 462] width 132 height 19
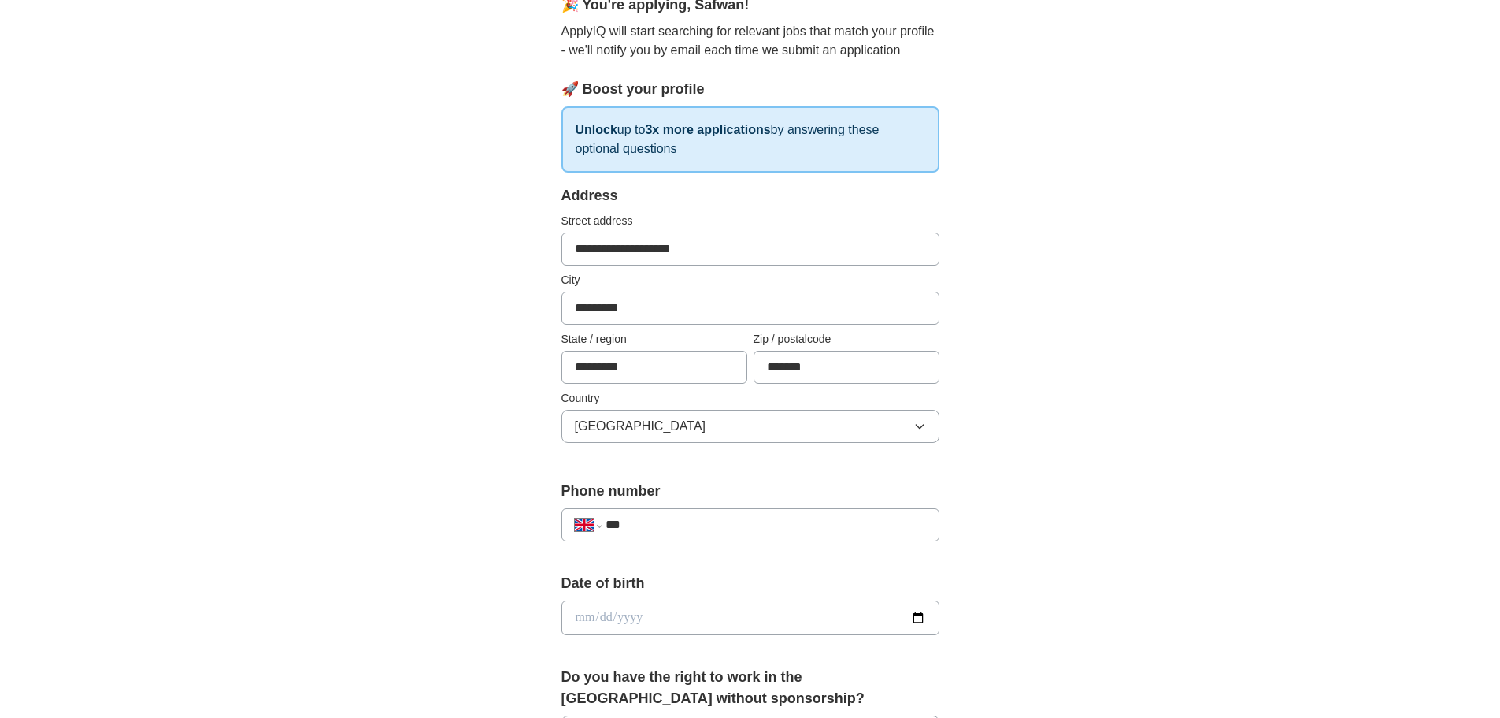
click at [663, 512] on div "**********" at bounding box center [751, 524] width 378 height 33
click at [662, 524] on input "***" at bounding box center [766, 524] width 320 height 19
type input "**********"
click at [640, 624] on input "date" at bounding box center [751, 617] width 378 height 35
click at [584, 616] on input "date" at bounding box center [751, 617] width 378 height 35
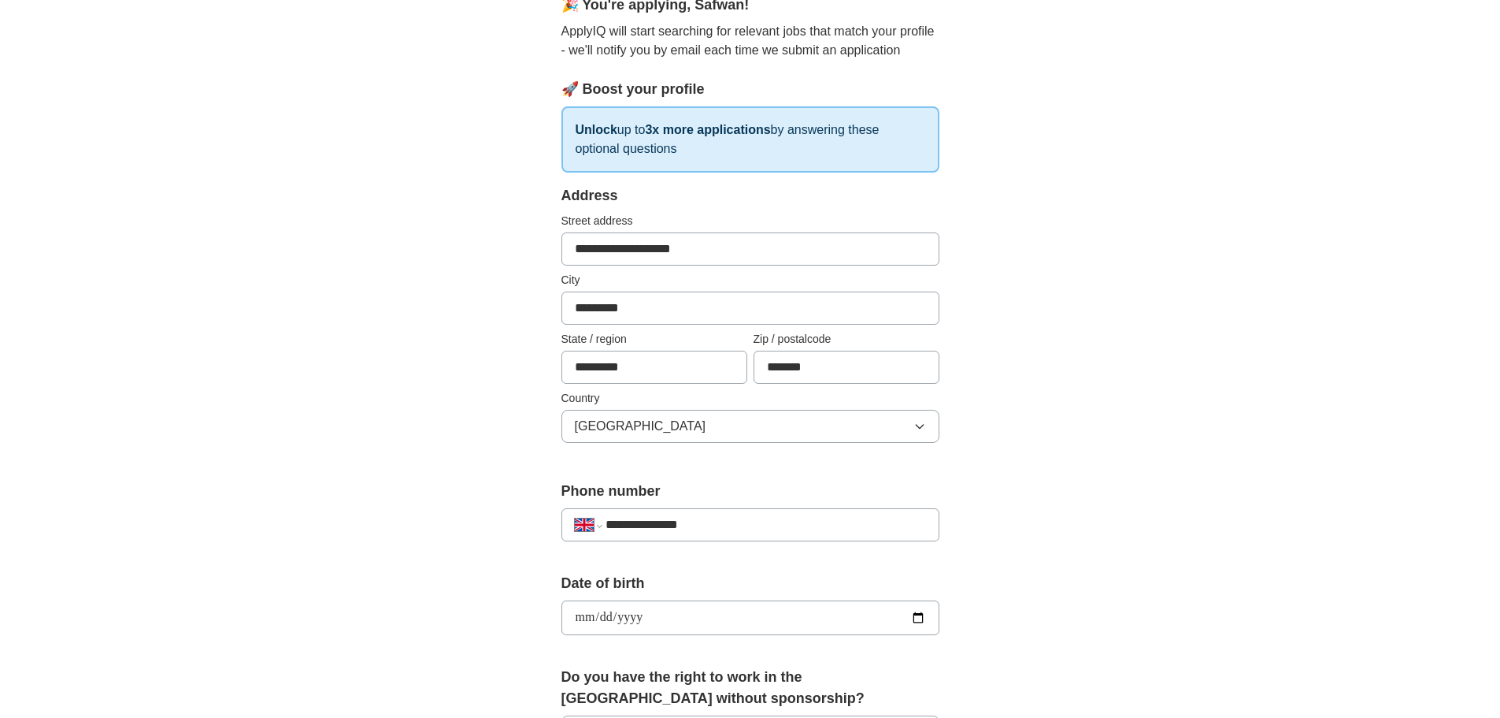
type input "**********"
click at [1055, 402] on div "**********" at bounding box center [751, 597] width 1008 height 1413
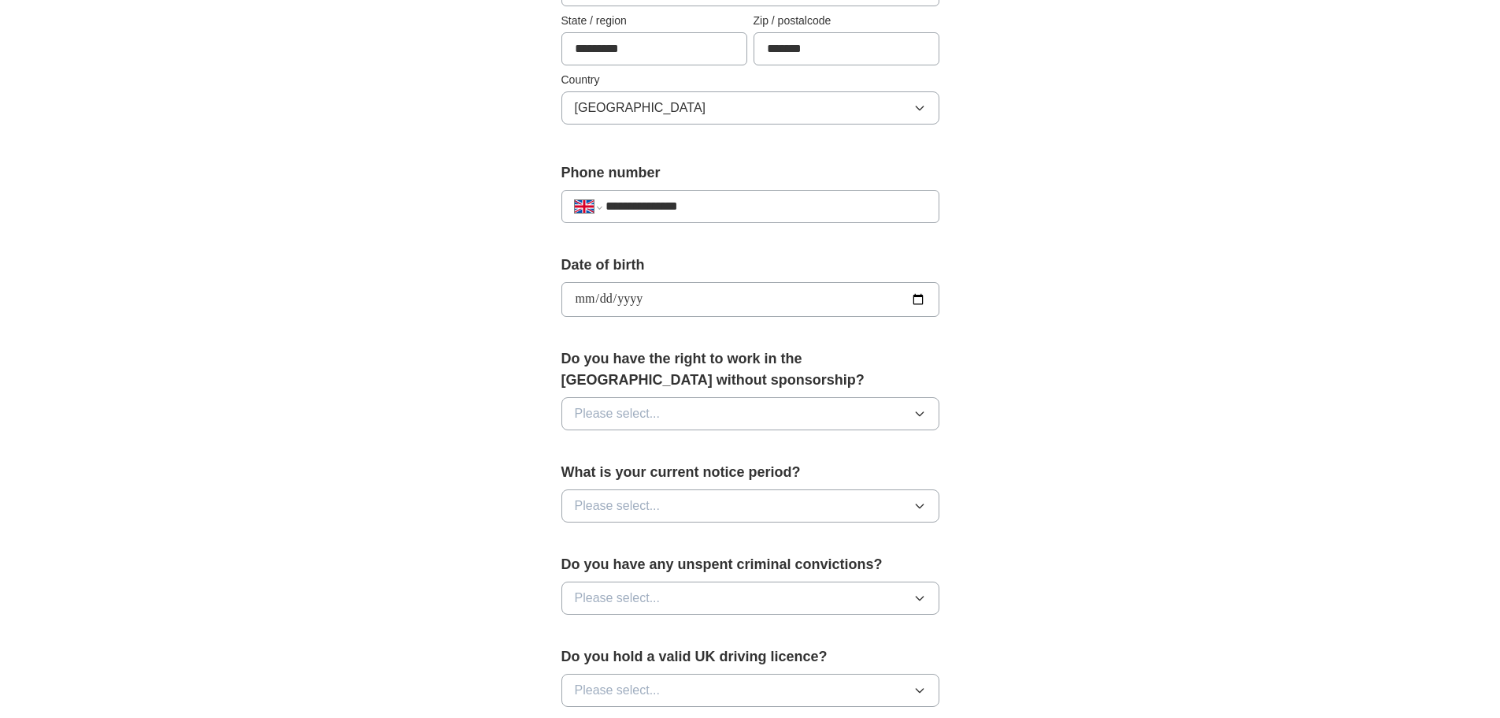
scroll to position [630, 0]
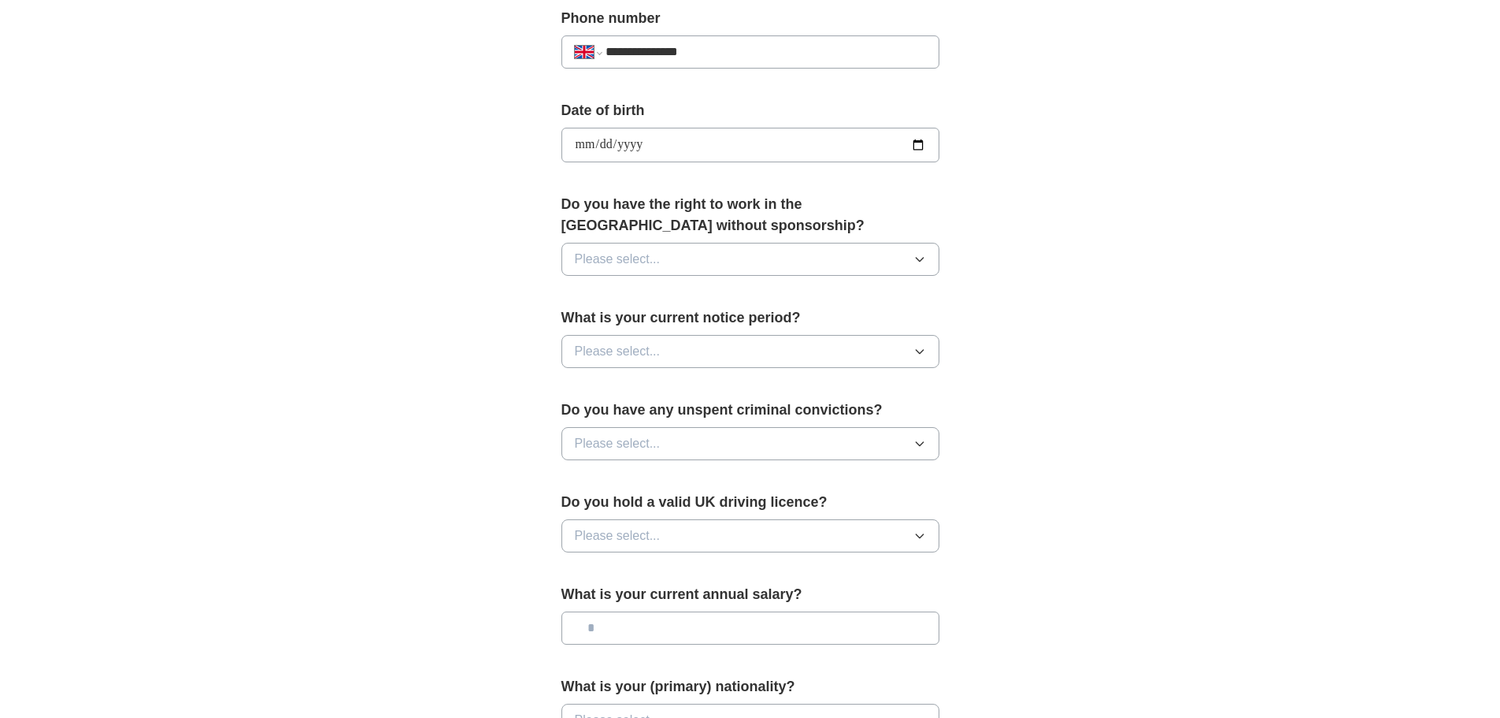
click at [604, 267] on span "Please select..." at bounding box center [618, 259] width 86 height 19
click at [602, 305] on li "Yes" at bounding box center [750, 296] width 376 height 32
click at [625, 359] on span "Please select..." at bounding box center [618, 351] width 86 height 19
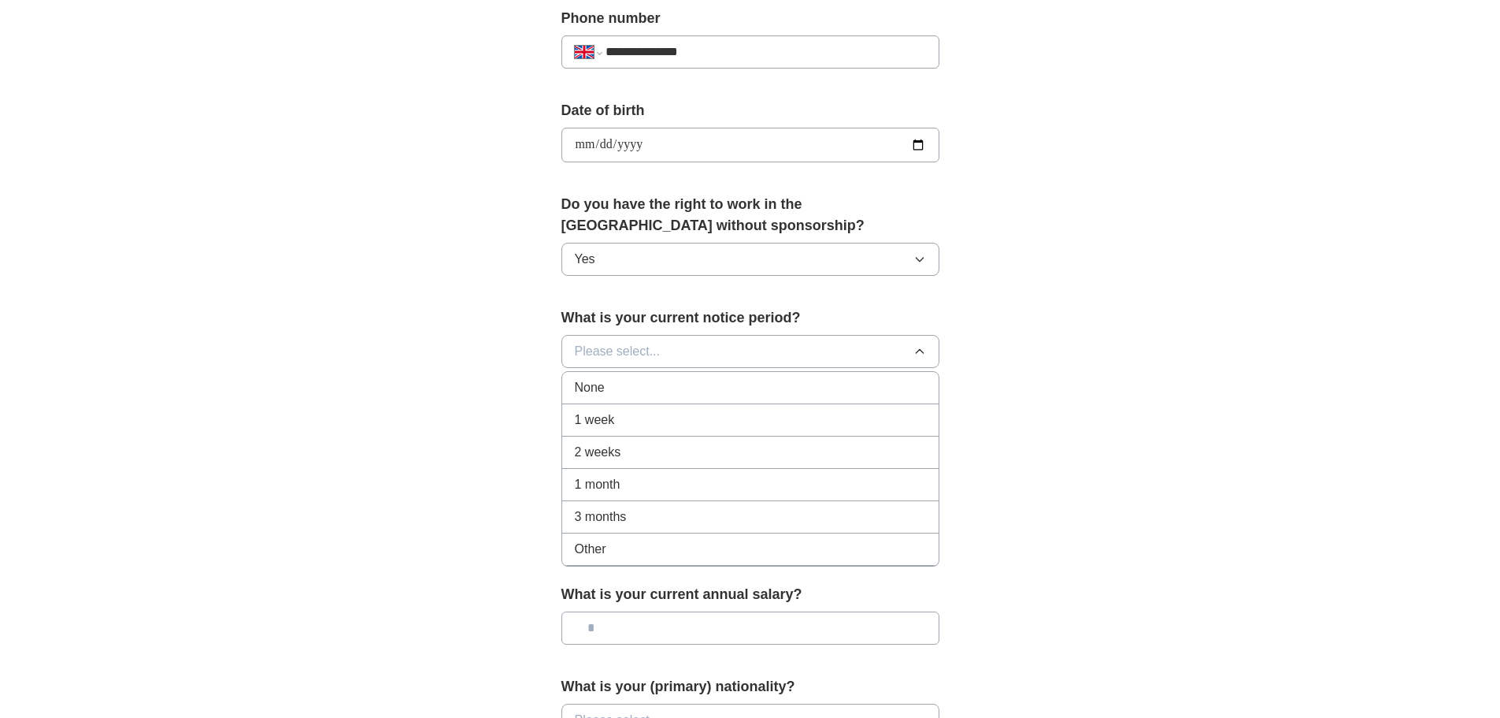
click at [623, 376] on li "None" at bounding box center [750, 388] width 376 height 32
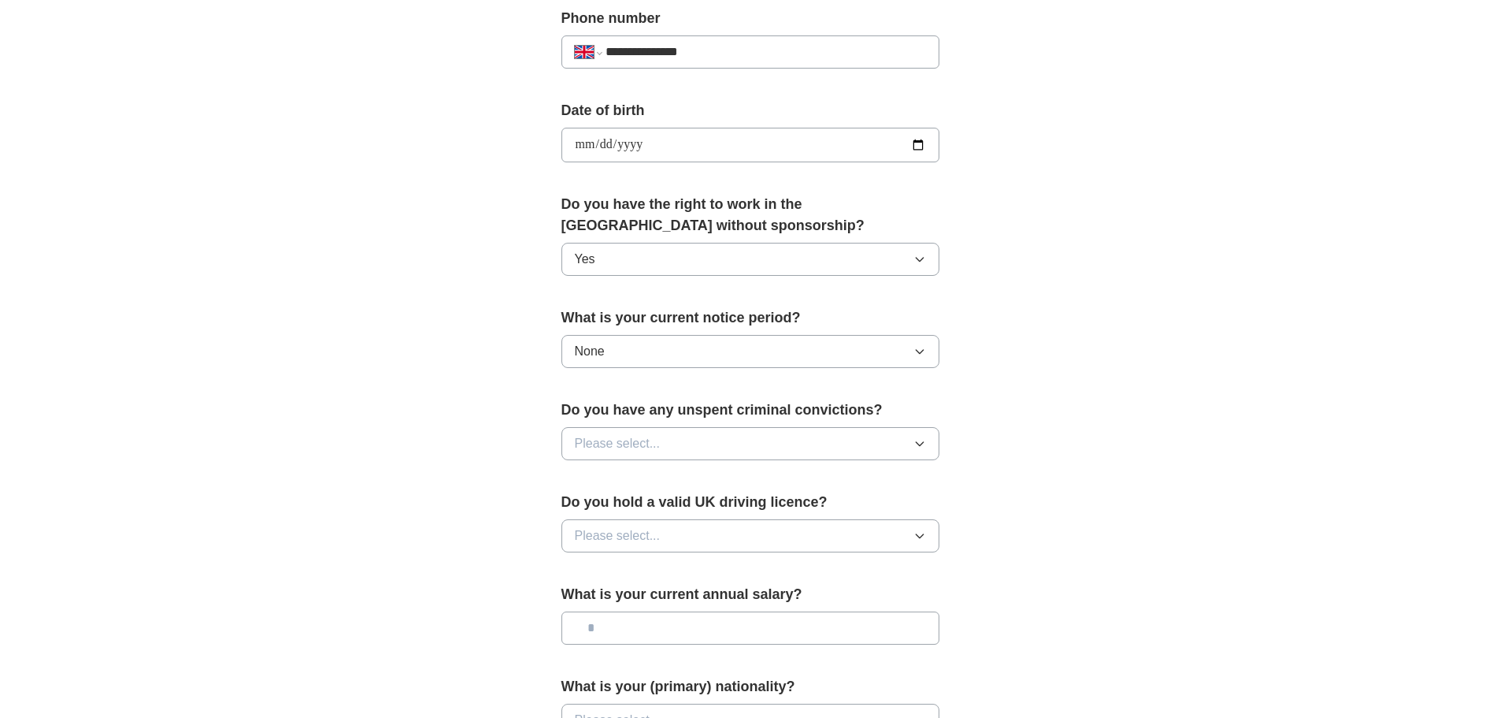
click at [629, 450] on span "Please select..." at bounding box center [618, 443] width 86 height 19
click at [604, 510] on div "No" at bounding box center [750, 512] width 351 height 19
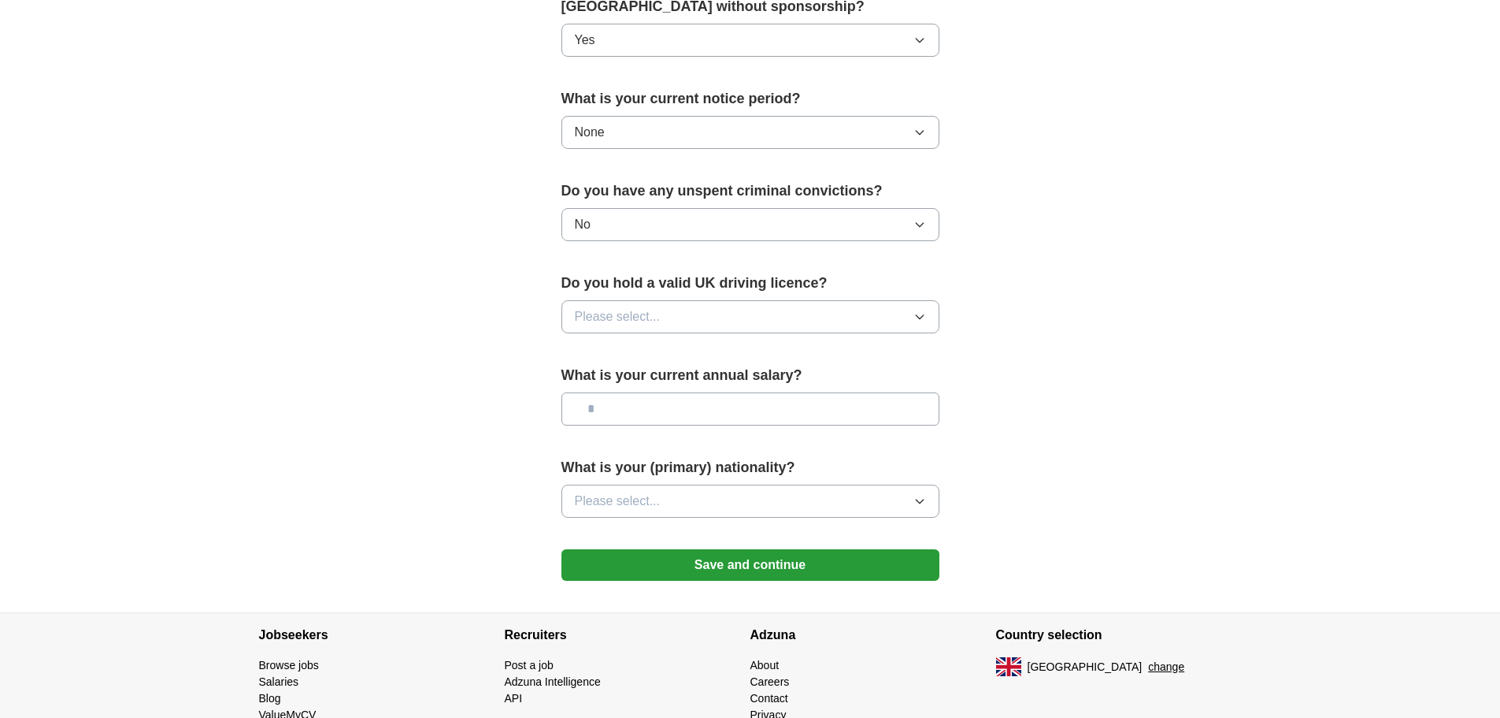
scroll to position [866, 0]
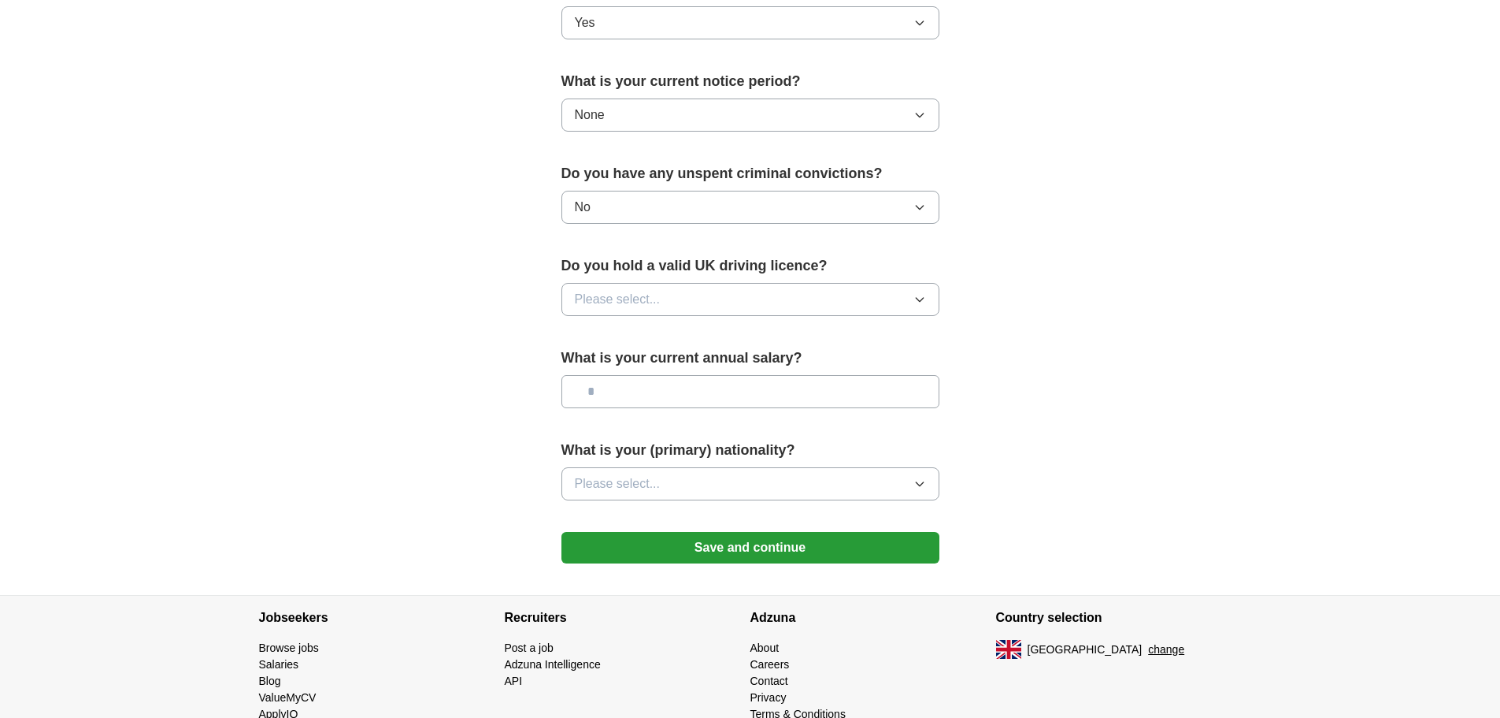
click at [642, 310] on button "Please select..." at bounding box center [751, 299] width 378 height 33
click at [635, 343] on div "Yes" at bounding box center [750, 335] width 351 height 19
click at [630, 389] on input "text" at bounding box center [751, 391] width 378 height 33
type input "*******"
click at [630, 486] on span "Please select..." at bounding box center [618, 483] width 86 height 19
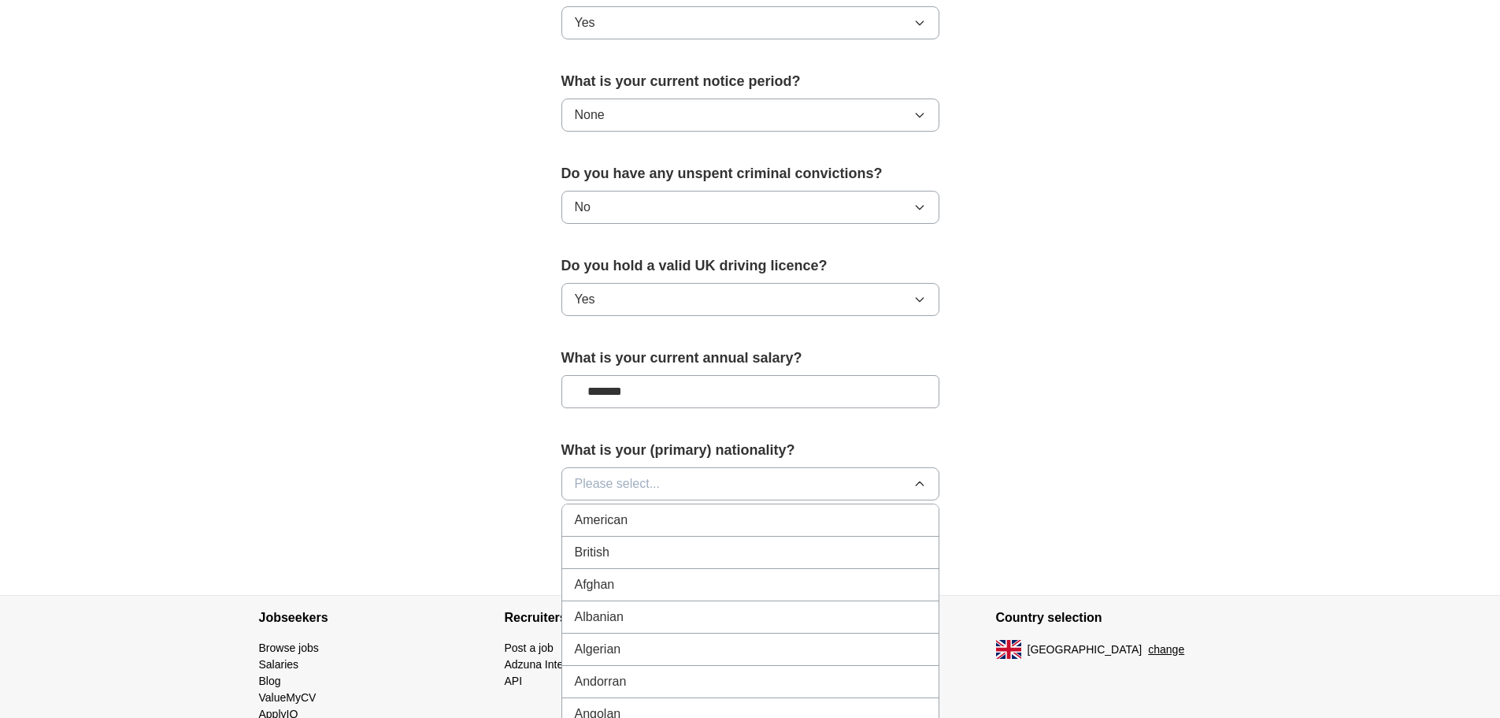
click at [607, 547] on span "British" at bounding box center [592, 552] width 35 height 19
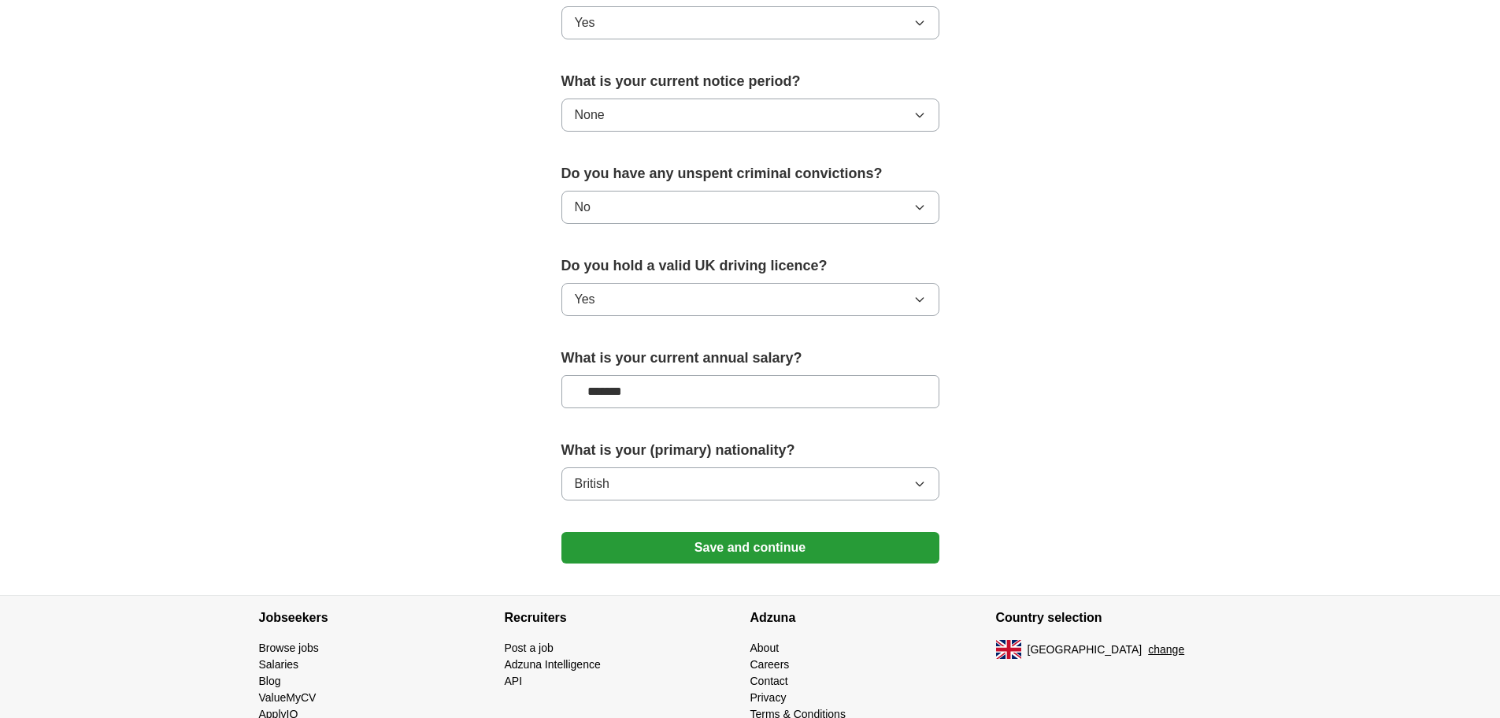
click at [745, 547] on button "Save and continue" at bounding box center [751, 548] width 378 height 32
